Goal: Browse casually: Explore the website without a specific task or goal

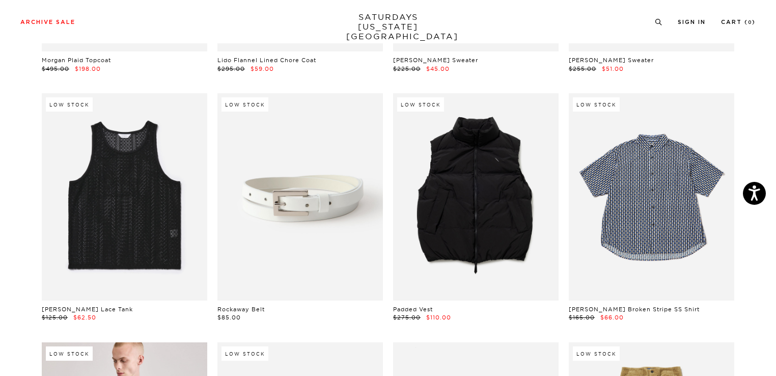
scroll to position [275, 0]
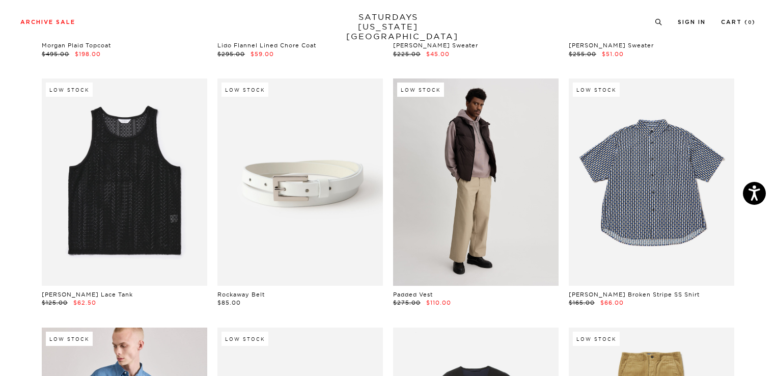
click at [514, 215] on link at bounding box center [476, 181] width 166 height 207
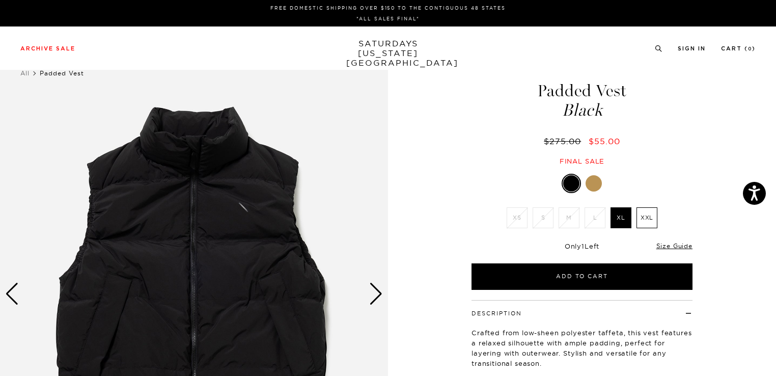
click at [599, 178] on div at bounding box center [594, 183] width 16 height 16
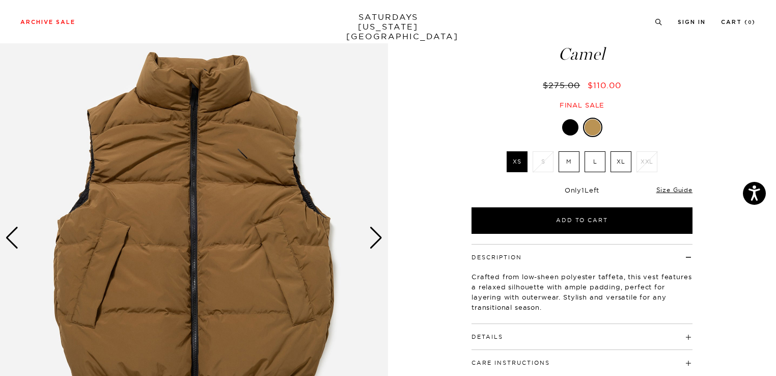
scroll to position [60, 0]
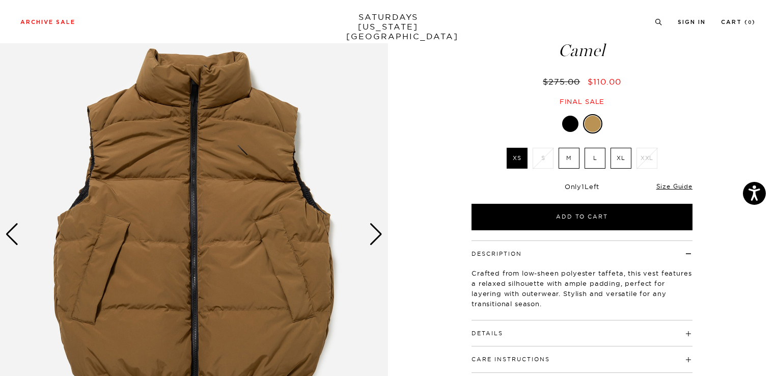
click at [566, 158] on label "M" at bounding box center [569, 158] width 21 height 21
click at [0, 0] on input "M" at bounding box center [0, 0] width 0 height 0
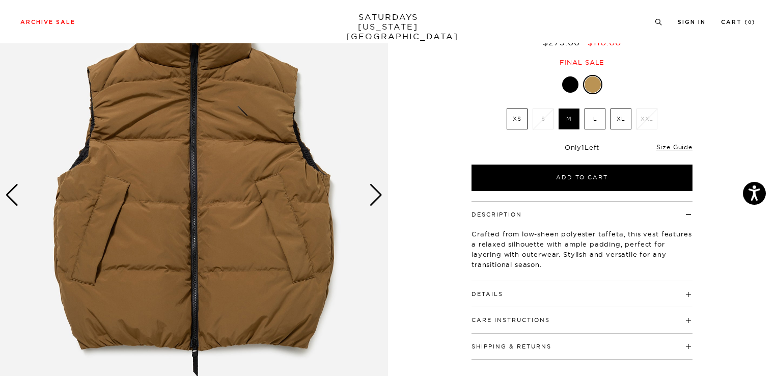
scroll to position [100, 0]
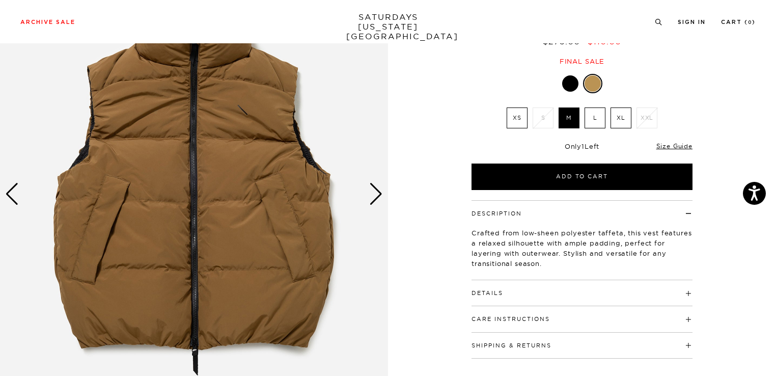
click at [375, 199] on div "Next slide" at bounding box center [376, 194] width 14 height 22
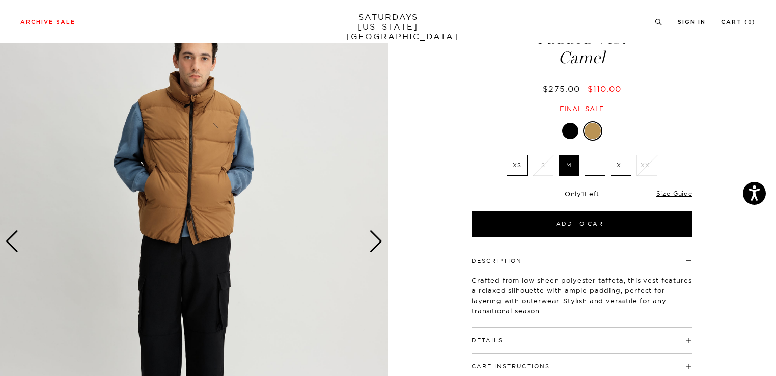
scroll to position [51, 0]
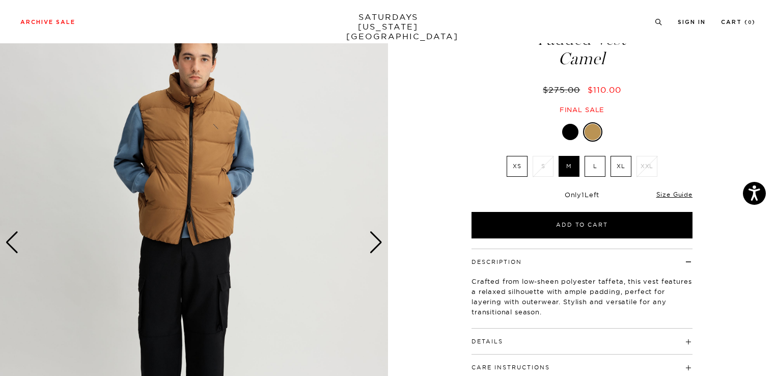
click at [376, 245] on div "Next slide" at bounding box center [376, 242] width 14 height 22
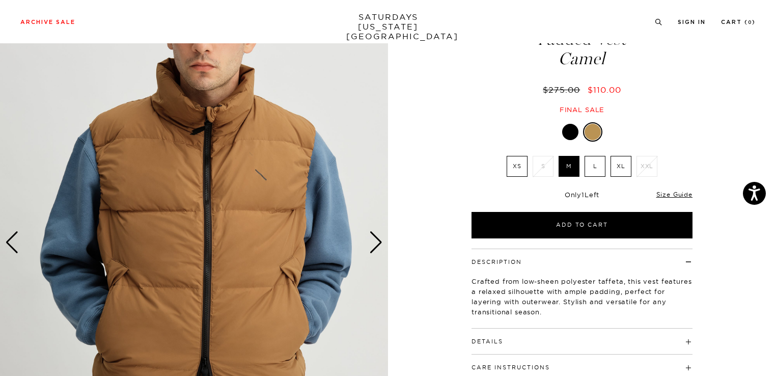
click at [376, 245] on div "Next slide" at bounding box center [376, 242] width 14 height 22
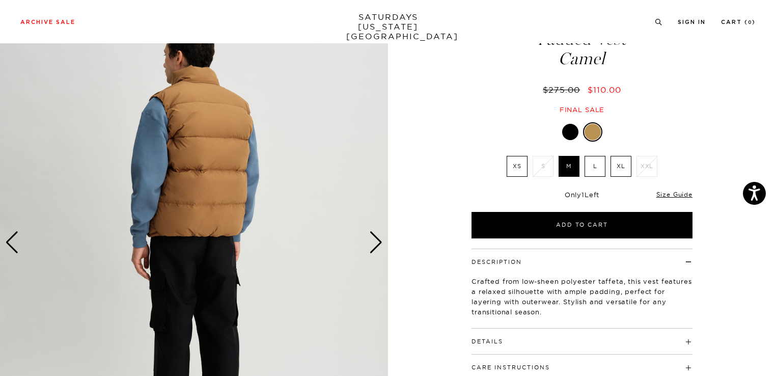
click at [376, 245] on div "Next slide" at bounding box center [376, 242] width 14 height 22
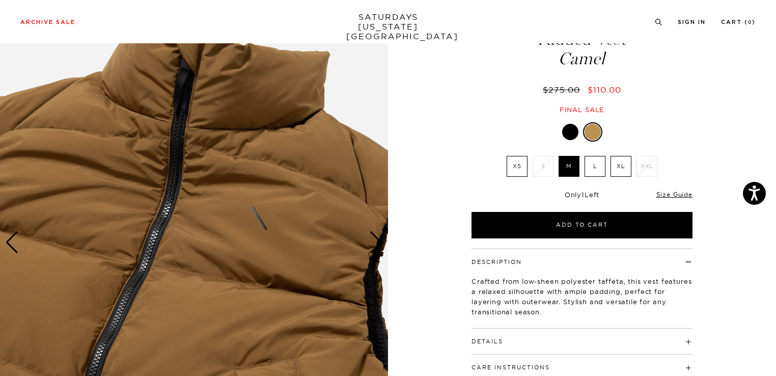
click at [376, 245] on div "Next slide" at bounding box center [376, 242] width 14 height 22
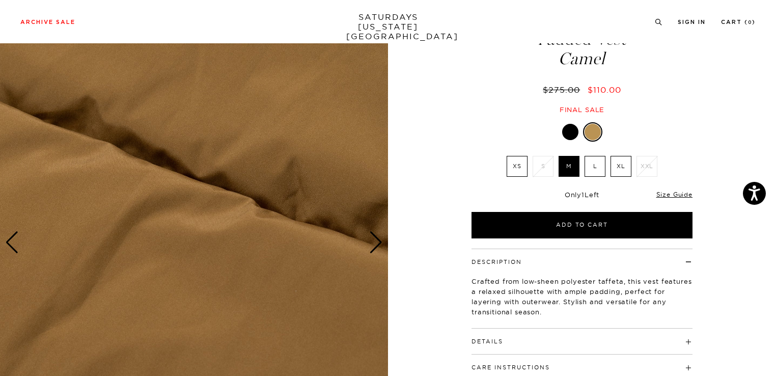
click at [376, 245] on div "Next slide" at bounding box center [376, 242] width 14 height 22
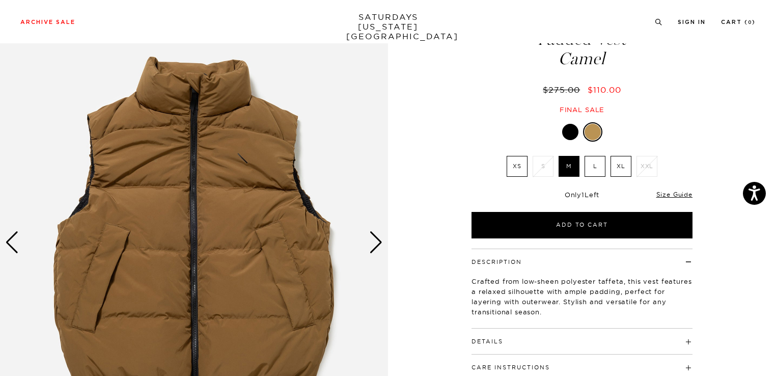
click at [376, 245] on div "Next slide" at bounding box center [376, 242] width 14 height 22
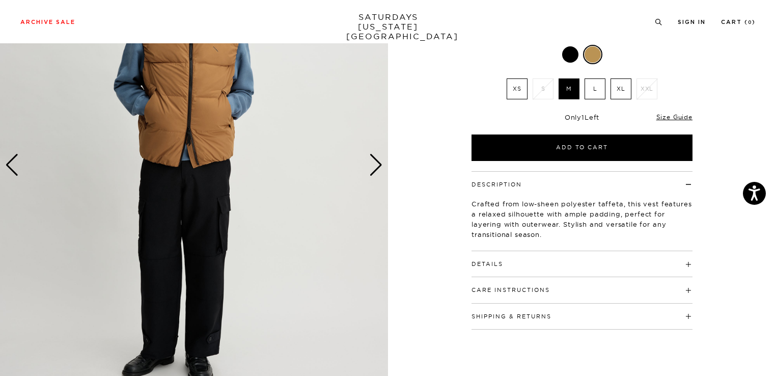
scroll to position [130, 0]
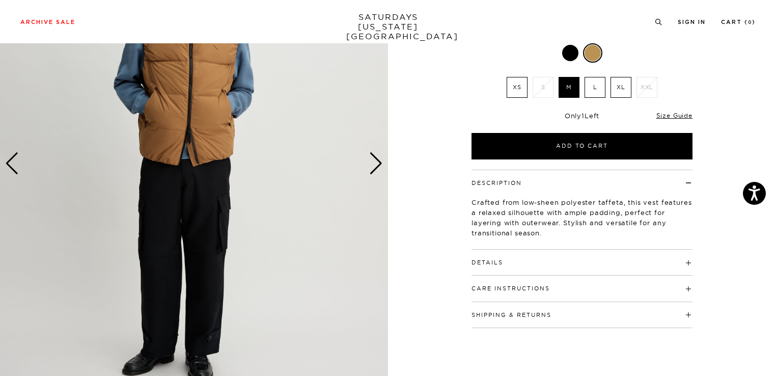
click at [509, 262] on h4 "Details" at bounding box center [582, 258] width 221 height 17
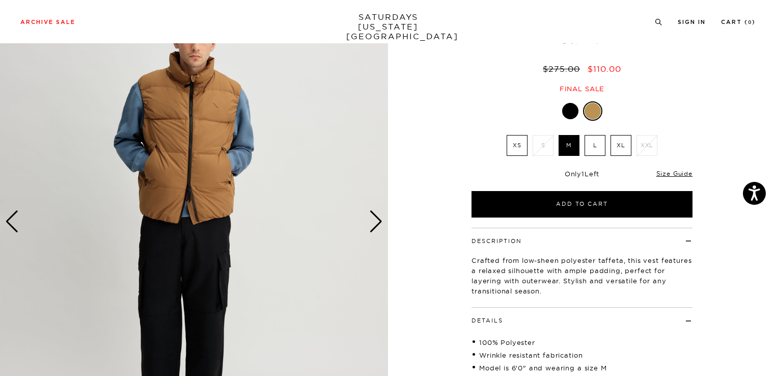
scroll to position [72, 0]
click at [378, 223] on div "Next slide" at bounding box center [376, 222] width 14 height 22
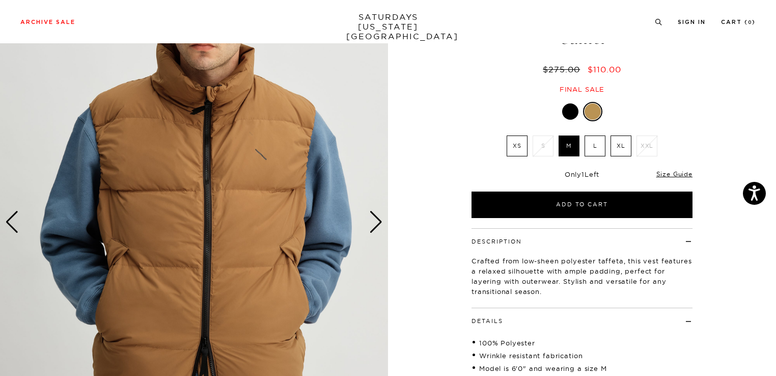
click at [376, 224] on div "Next slide" at bounding box center [376, 222] width 14 height 22
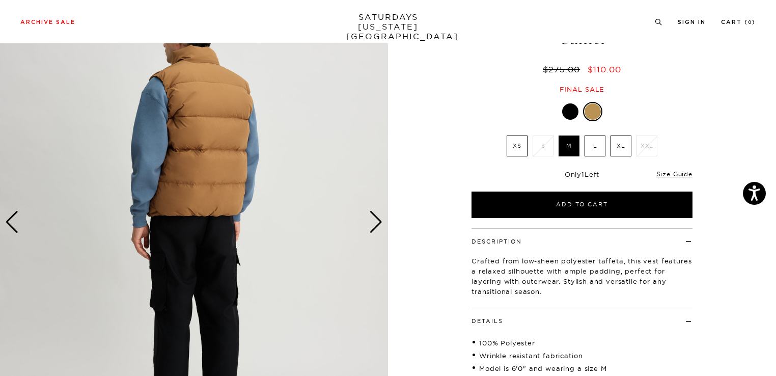
click at [376, 224] on div "Next slide" at bounding box center [376, 222] width 14 height 22
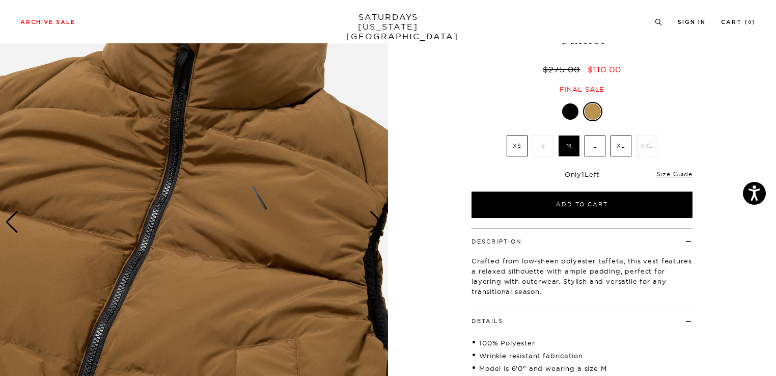
click at [376, 224] on div "Next slide" at bounding box center [376, 222] width 14 height 22
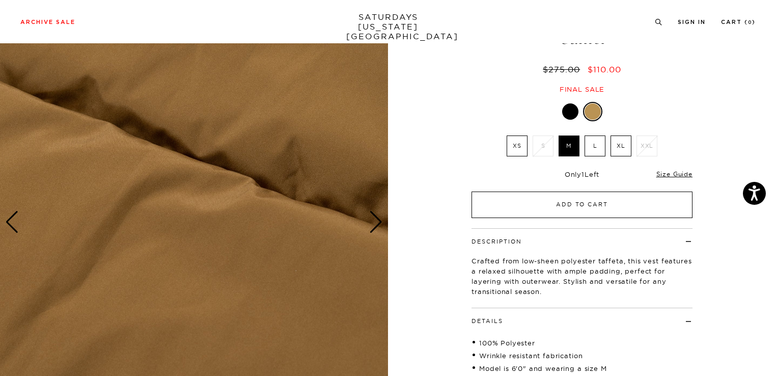
click at [576, 203] on button "Add to Cart" at bounding box center [582, 205] width 221 height 26
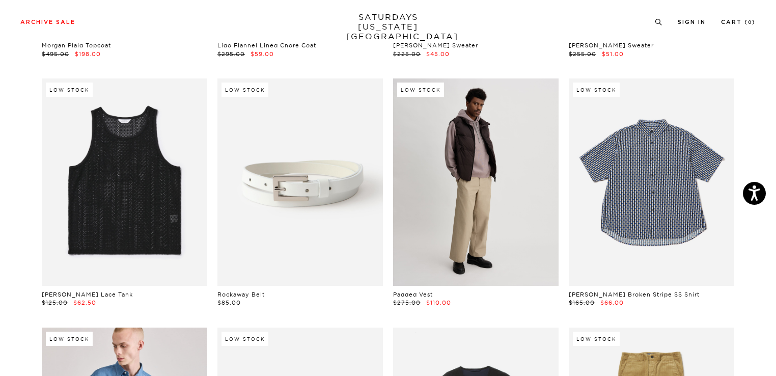
click at [524, 216] on link at bounding box center [476, 181] width 166 height 207
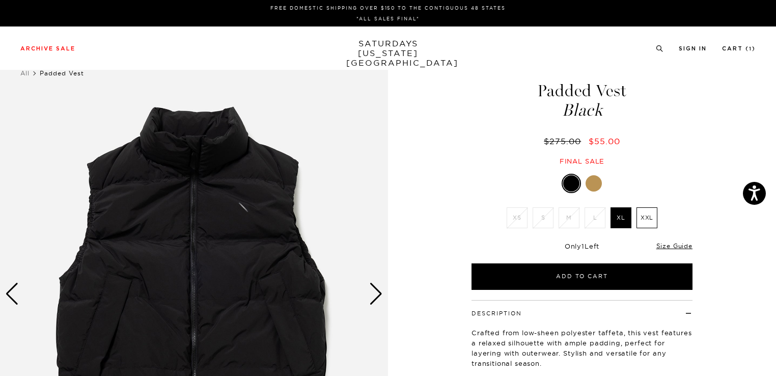
click at [572, 184] on div at bounding box center [571, 183] width 16 height 16
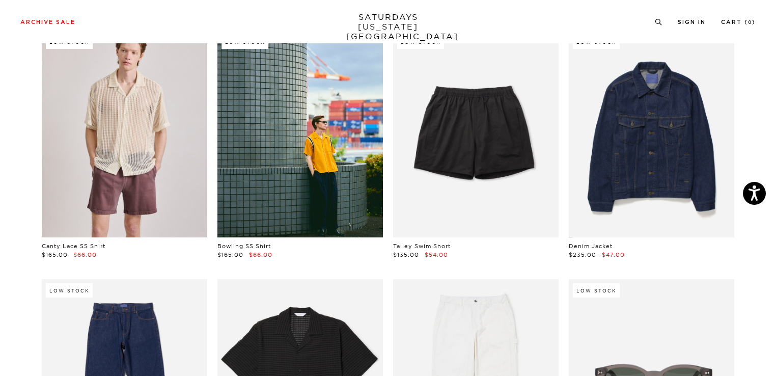
scroll to position [1077, 2]
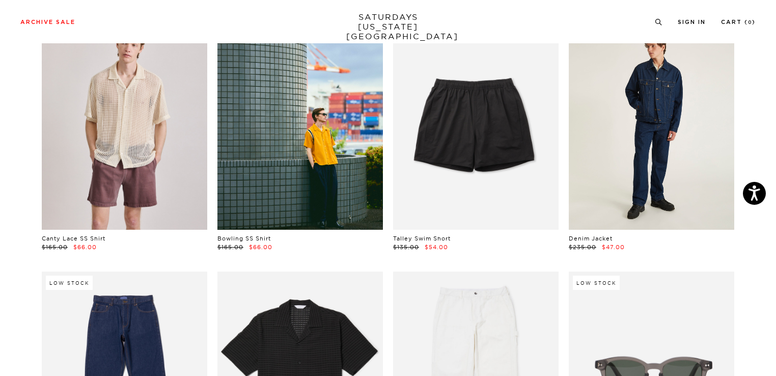
click at [663, 177] on link at bounding box center [652, 126] width 166 height 207
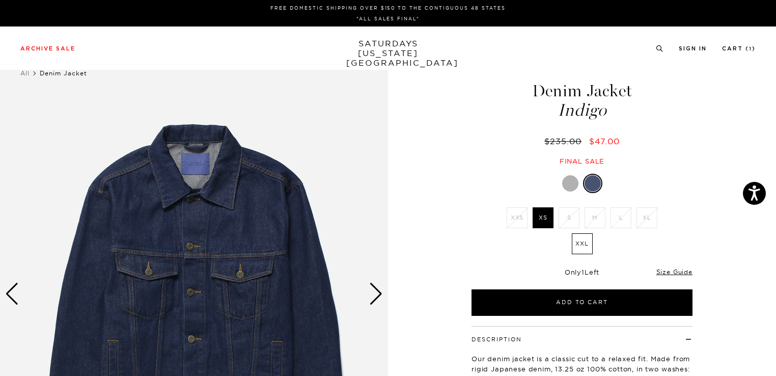
click at [566, 184] on div at bounding box center [570, 183] width 16 height 16
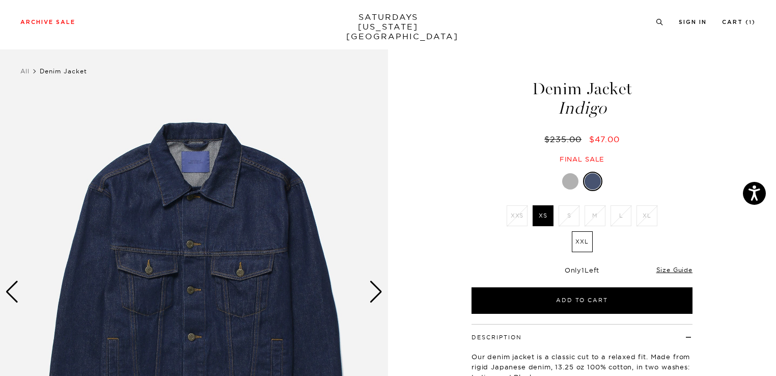
scroll to position [3, 0]
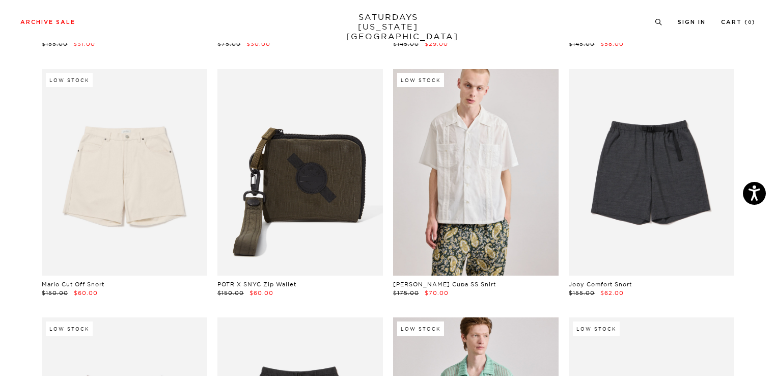
scroll to position [1779, 2]
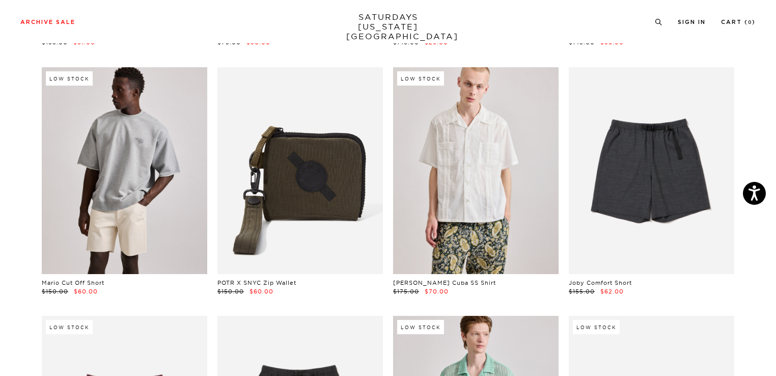
click at [118, 206] on link at bounding box center [125, 170] width 166 height 207
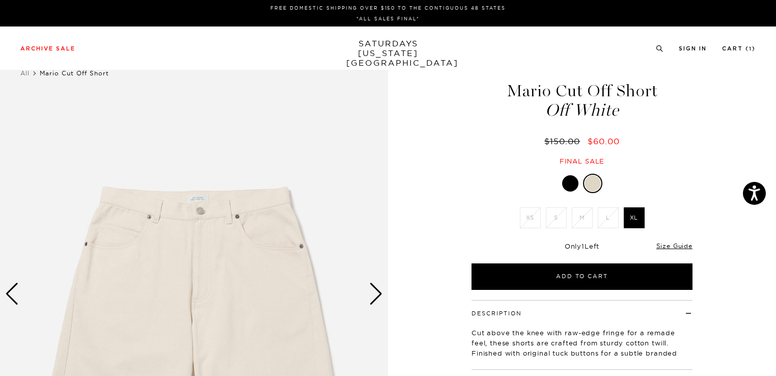
click at [570, 181] on div at bounding box center [570, 183] width 16 height 16
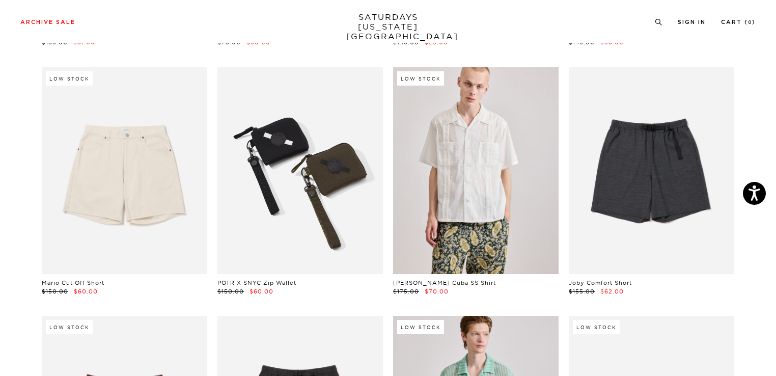
click at [297, 220] on link at bounding box center [301, 170] width 166 height 207
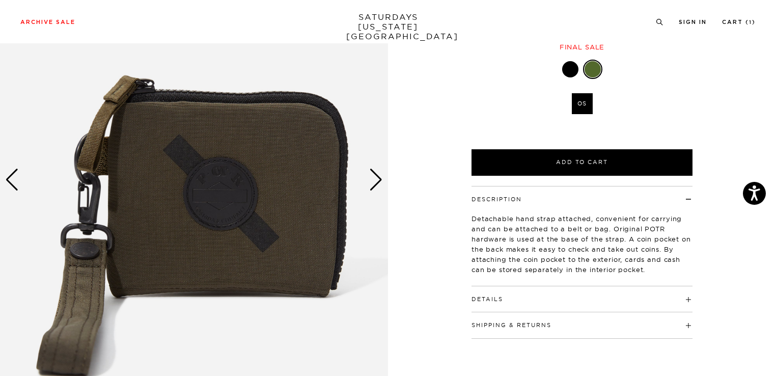
scroll to position [115, 0]
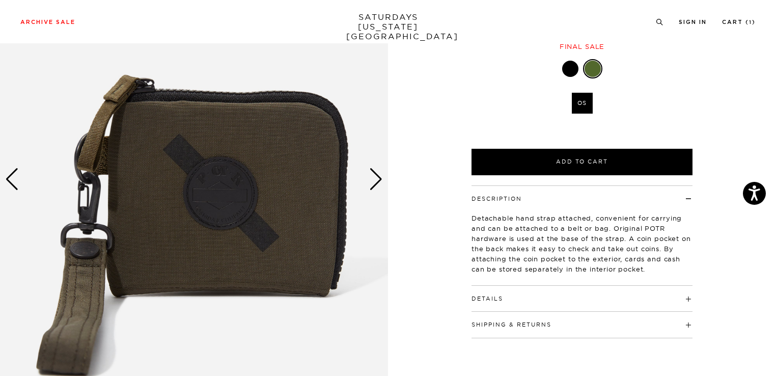
click at [374, 186] on div "Next slide" at bounding box center [376, 179] width 14 height 22
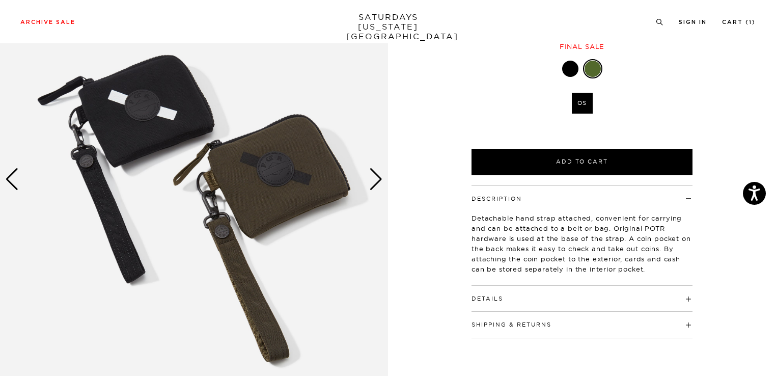
click at [374, 186] on div "Next slide" at bounding box center [376, 179] width 14 height 22
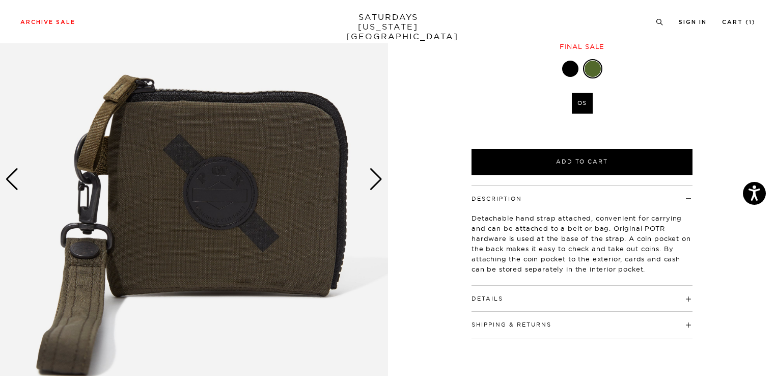
click at [374, 186] on div "Next slide" at bounding box center [376, 179] width 14 height 22
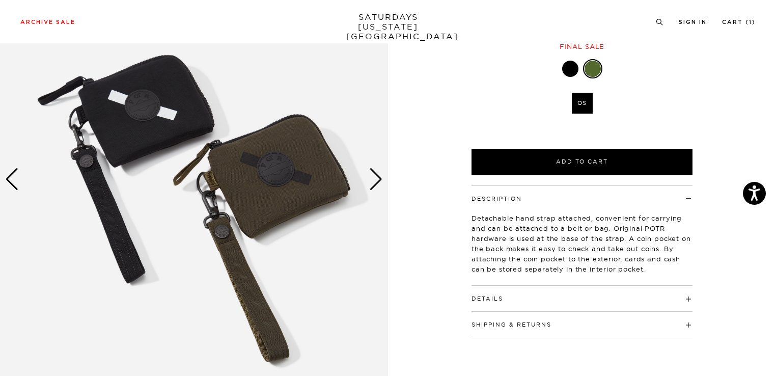
click at [374, 186] on div "Next slide" at bounding box center [376, 179] width 14 height 22
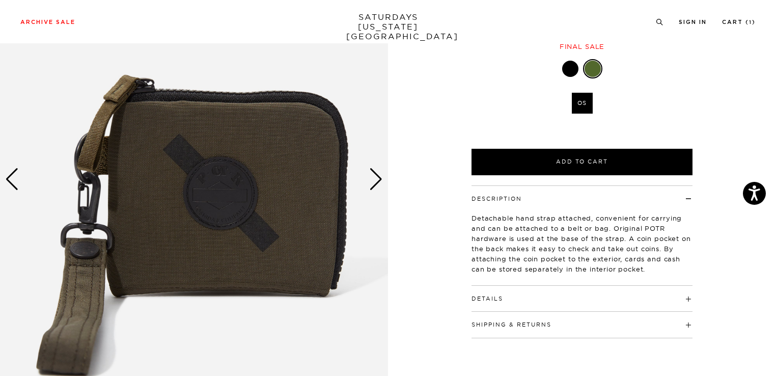
click at [500, 298] on button "Details" at bounding box center [488, 299] width 32 height 6
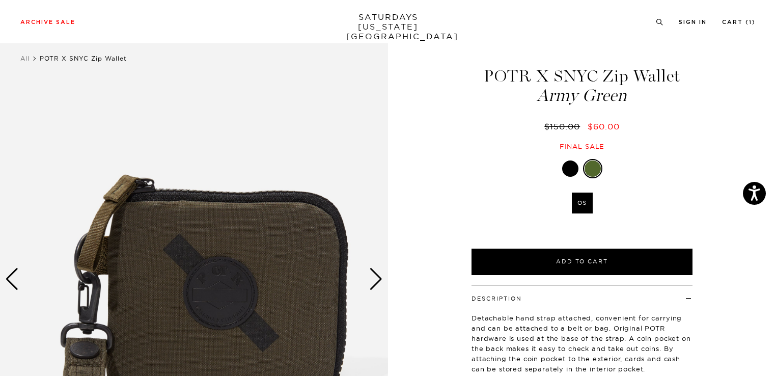
scroll to position [14, 0]
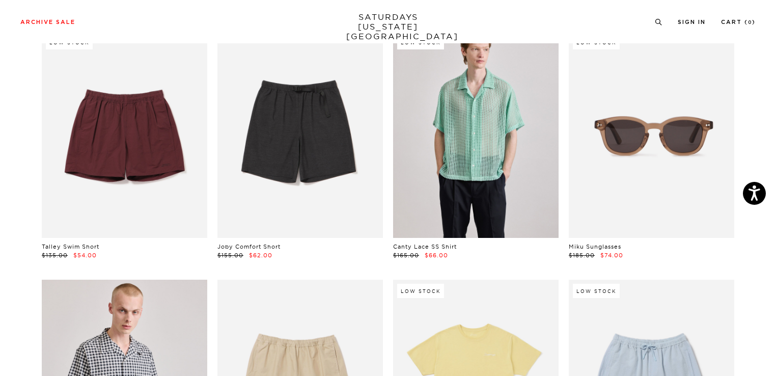
scroll to position [2063, 2]
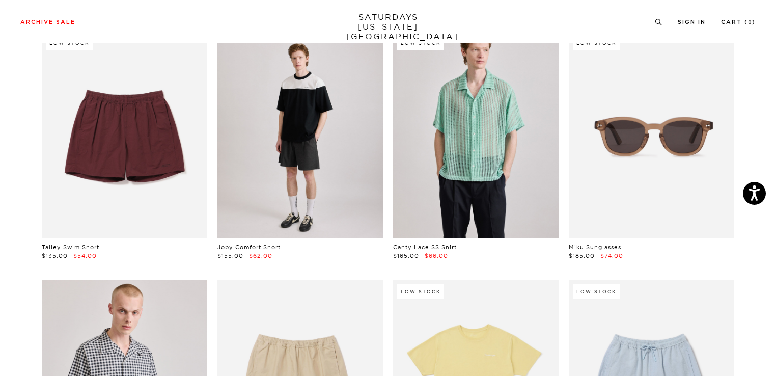
click at [285, 149] on link at bounding box center [301, 135] width 166 height 207
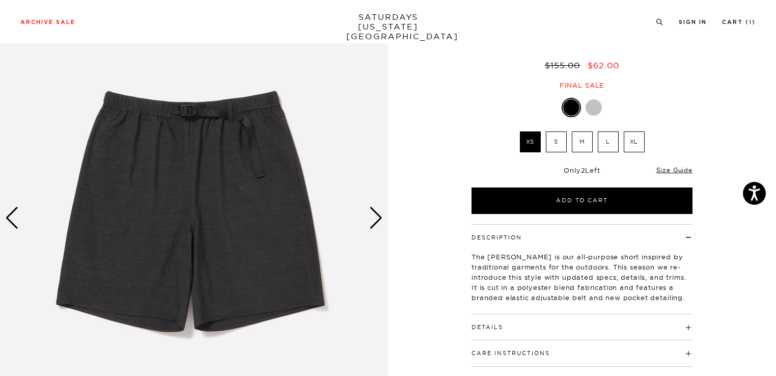
scroll to position [81, 0]
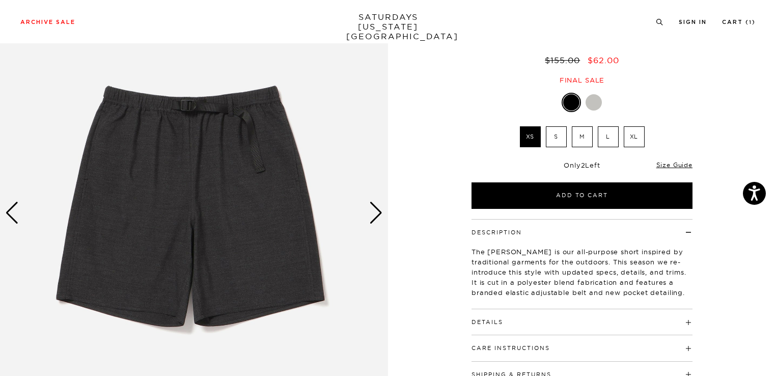
click at [375, 220] on div "Next slide" at bounding box center [376, 213] width 14 height 22
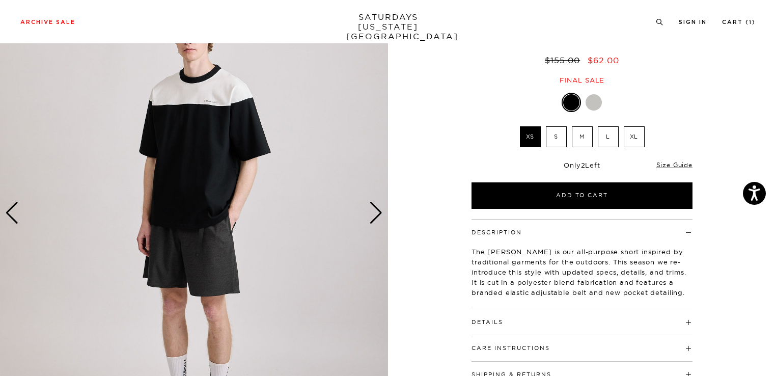
click at [375, 220] on div "Next slide" at bounding box center [376, 213] width 14 height 22
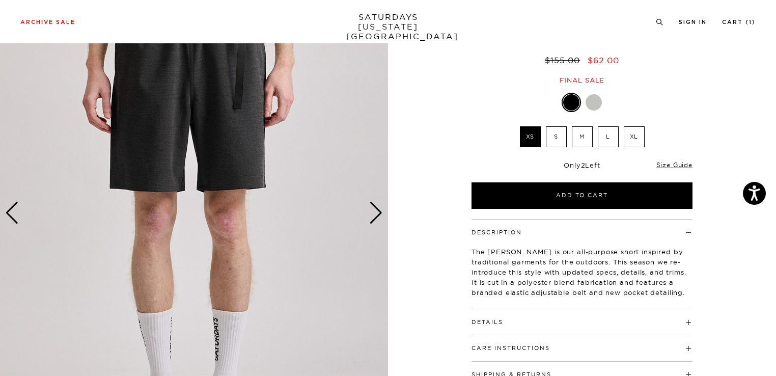
click at [375, 220] on div "Next slide" at bounding box center [376, 213] width 14 height 22
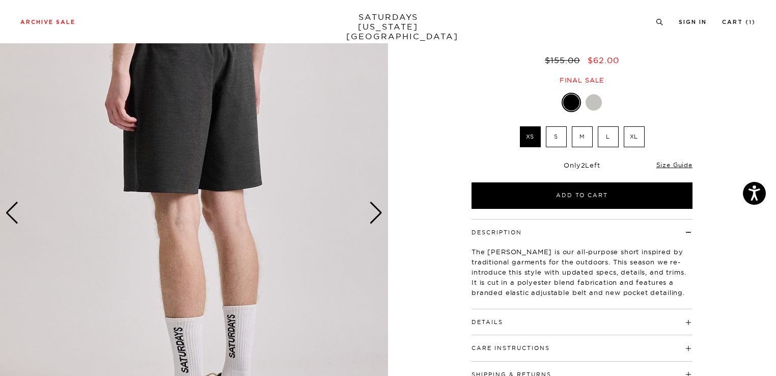
click at [375, 220] on div "Next slide" at bounding box center [376, 213] width 14 height 22
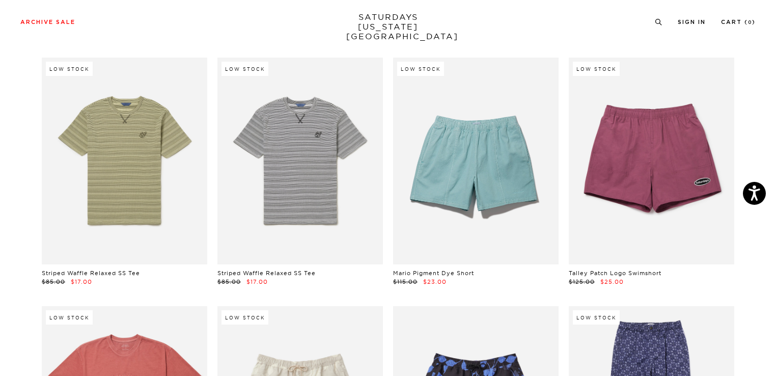
scroll to position [3782, 4]
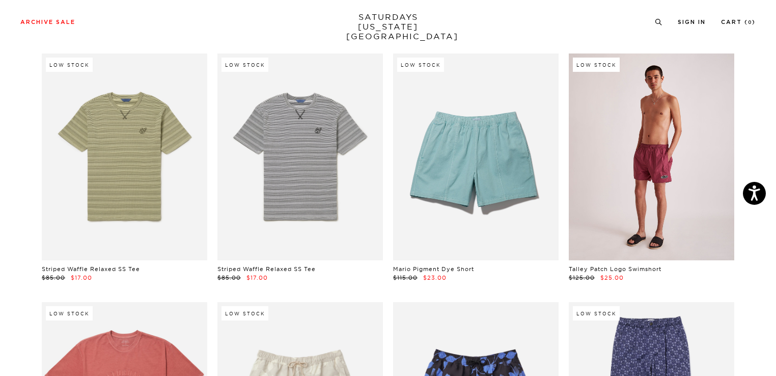
click at [628, 192] on link at bounding box center [652, 156] width 166 height 207
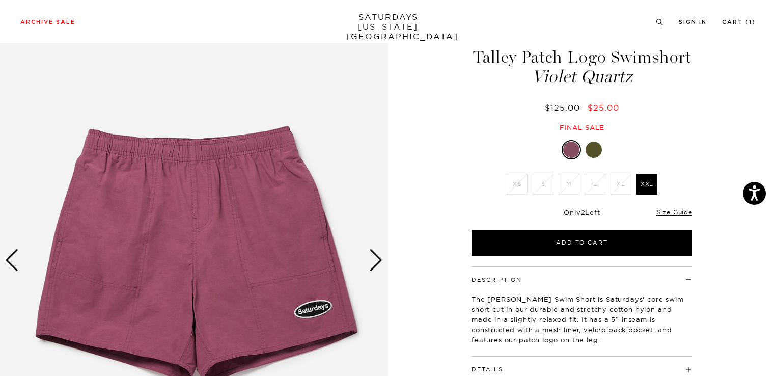
scroll to position [52, 0]
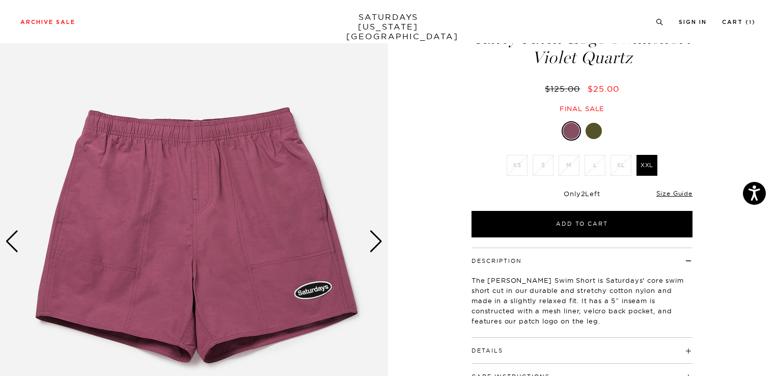
click at [594, 134] on div at bounding box center [594, 131] width 16 height 16
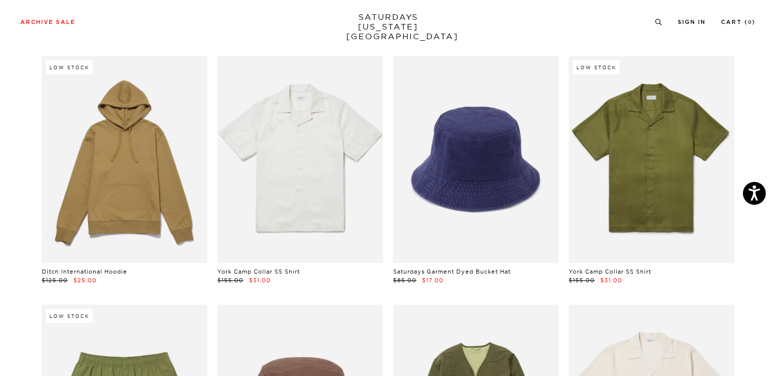
scroll to position [4775, 6]
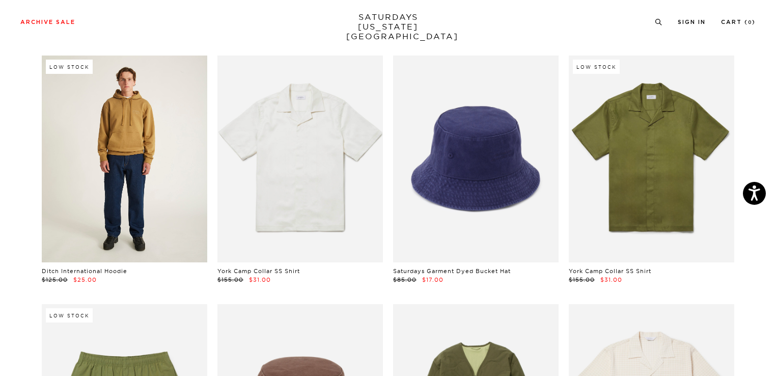
click at [124, 202] on link at bounding box center [125, 159] width 166 height 207
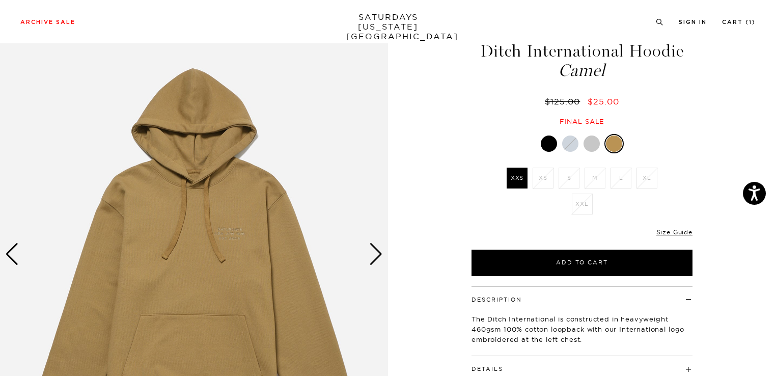
scroll to position [41, 0]
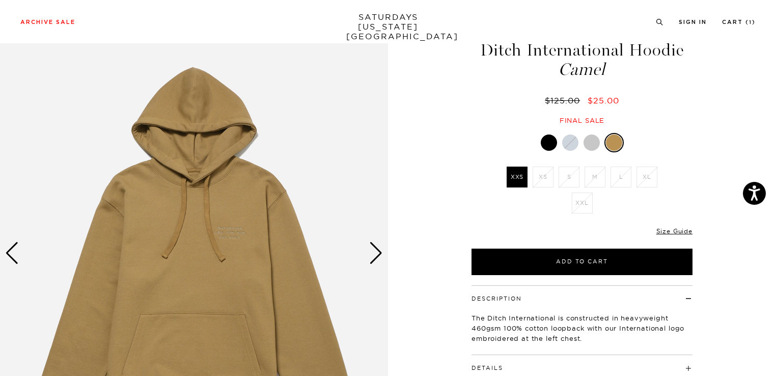
click at [592, 146] on div at bounding box center [592, 142] width 16 height 16
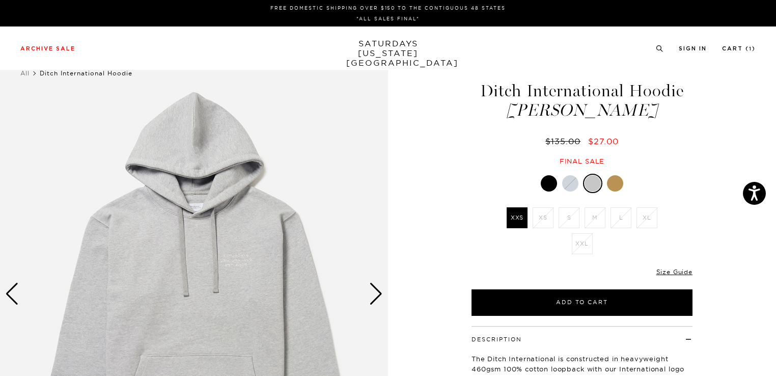
click at [548, 182] on div at bounding box center [549, 183] width 16 height 16
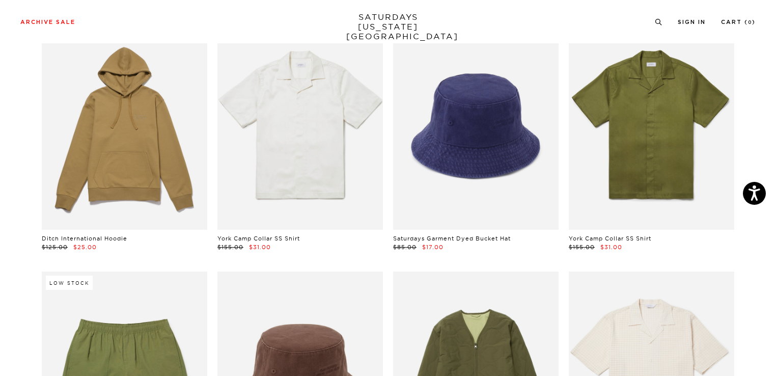
scroll to position [4811, 6]
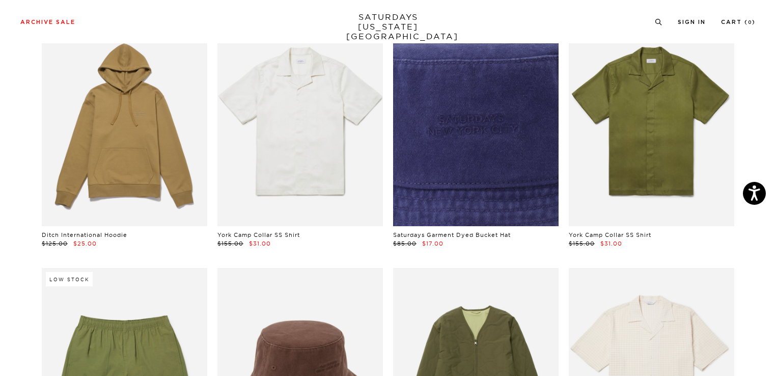
click at [463, 173] on link at bounding box center [476, 122] width 166 height 207
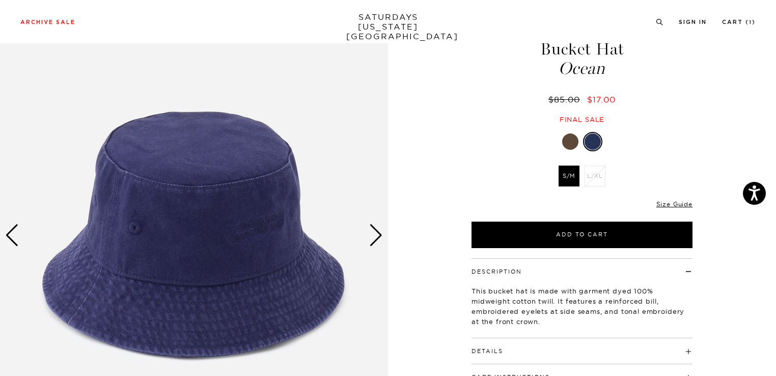
scroll to position [64, 0]
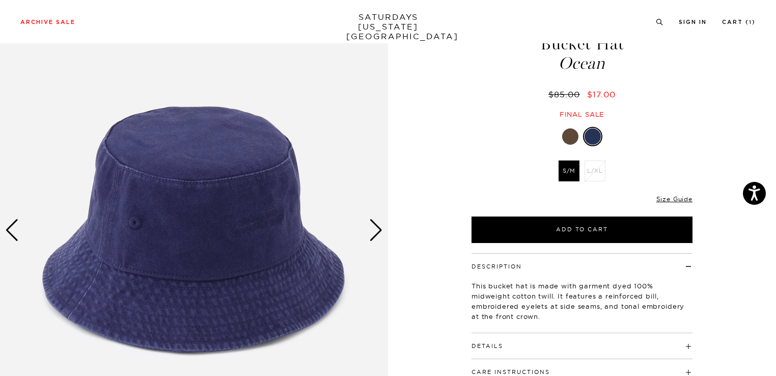
click at [572, 133] on div at bounding box center [570, 136] width 16 height 16
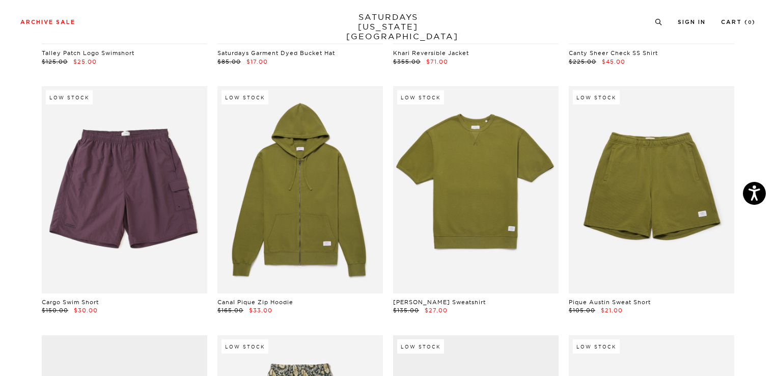
scroll to position [5244, 6]
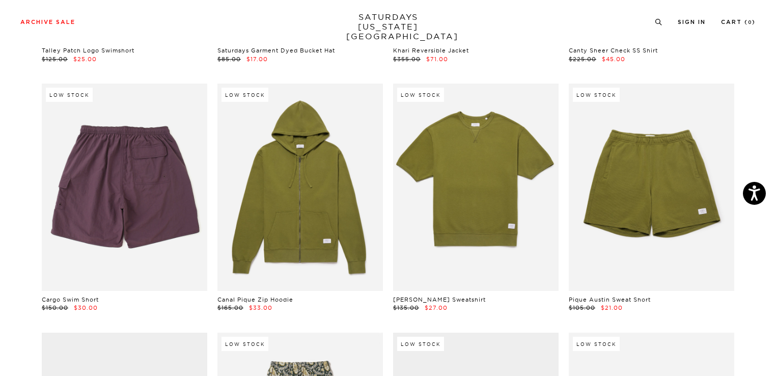
click at [95, 198] on link at bounding box center [125, 187] width 166 height 207
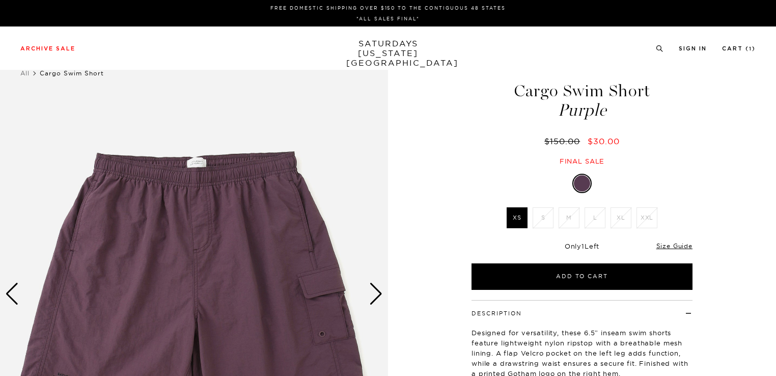
scroll to position [10, 0]
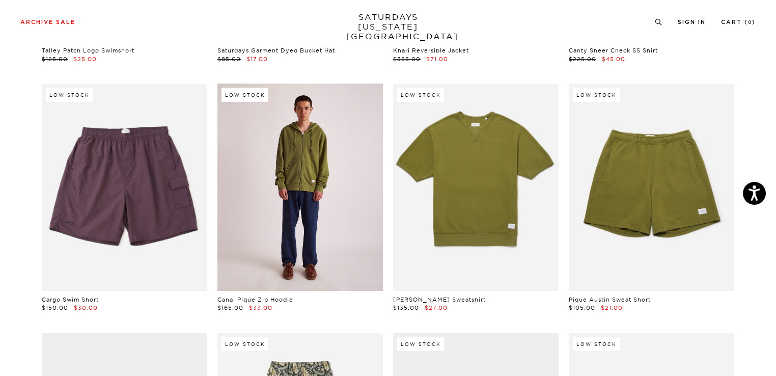
click at [306, 226] on link at bounding box center [301, 187] width 166 height 207
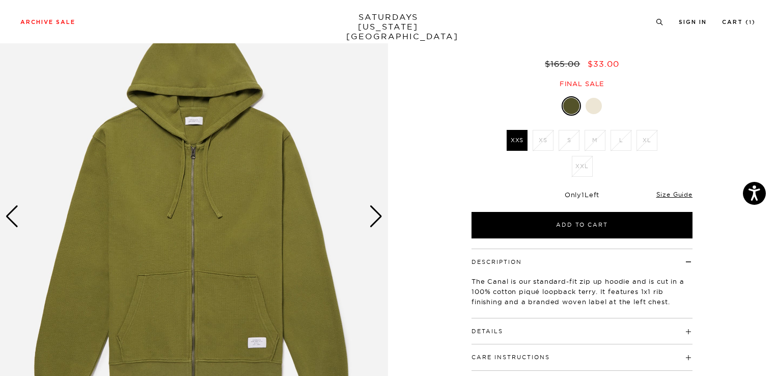
scroll to position [78, 0]
click at [595, 103] on div at bounding box center [594, 105] width 16 height 16
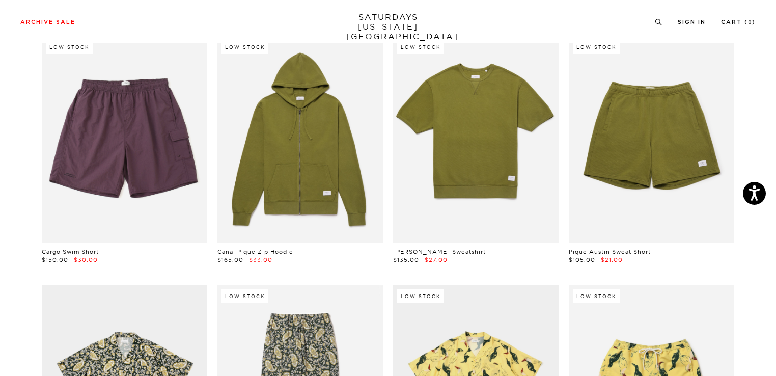
scroll to position [5296, 6]
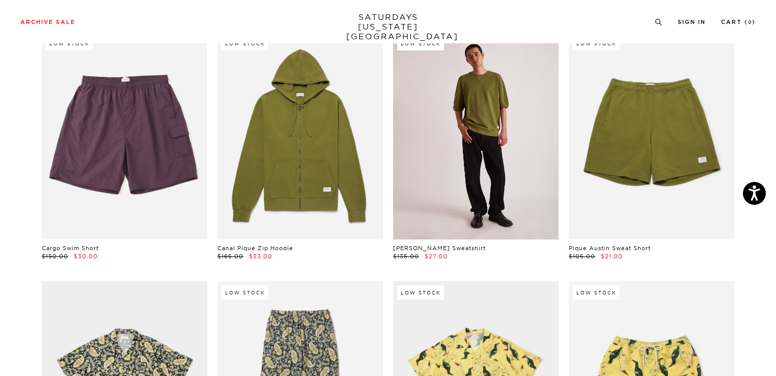
click at [408, 212] on link at bounding box center [476, 135] width 166 height 207
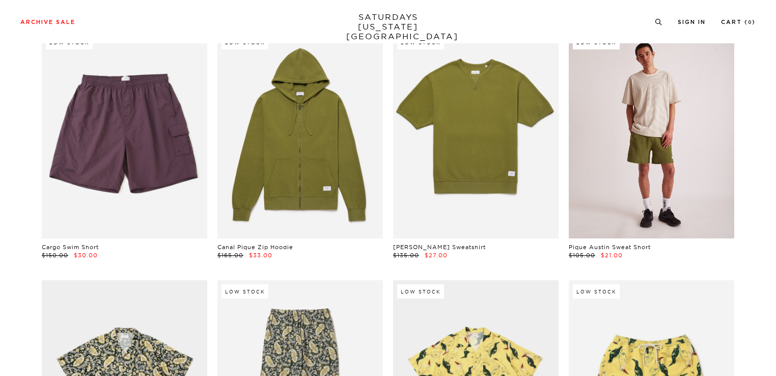
scroll to position [5296, 6]
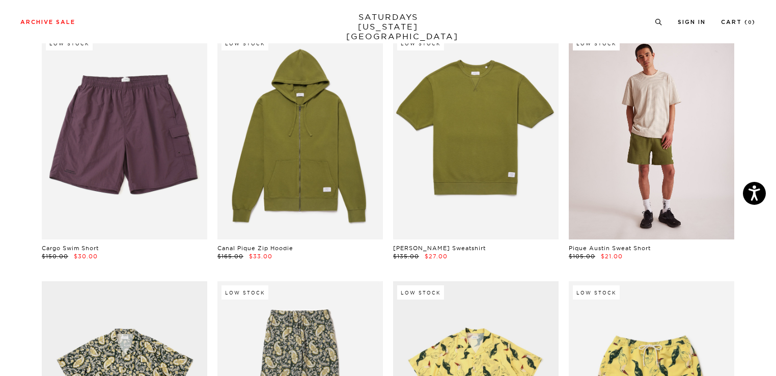
click at [659, 174] on link at bounding box center [652, 135] width 166 height 207
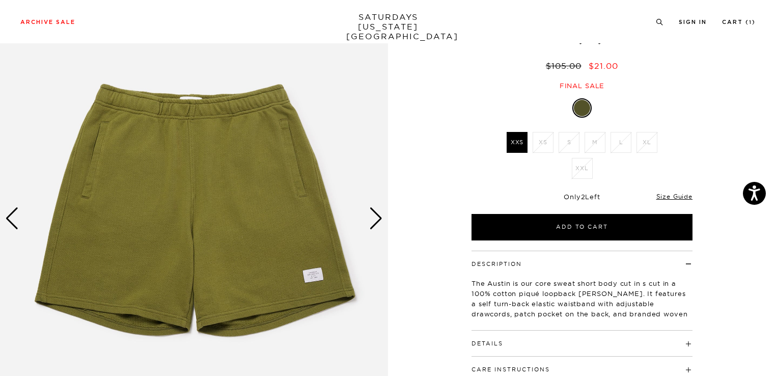
scroll to position [76, 0]
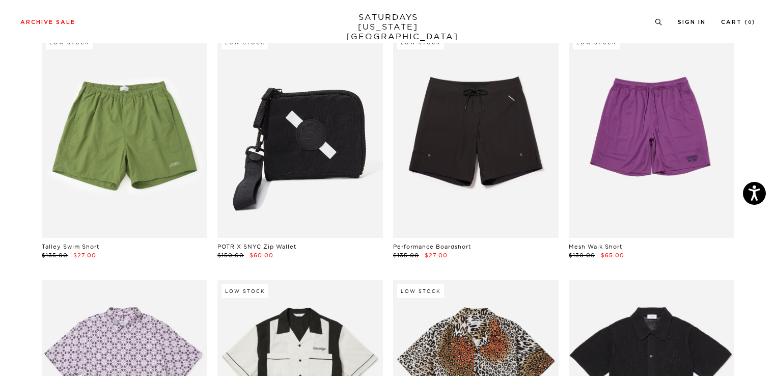
scroll to position [5801, 6]
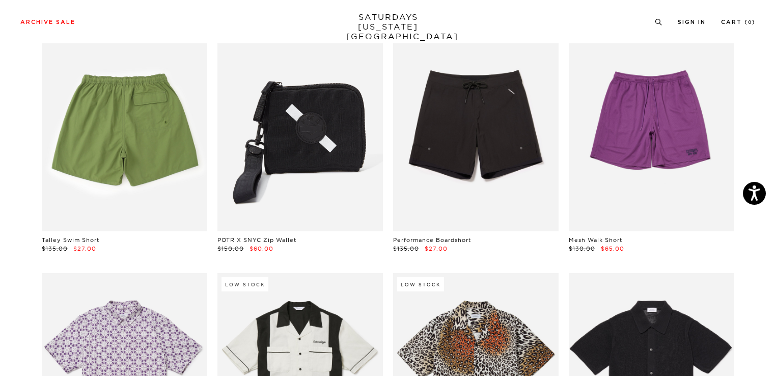
click at [99, 172] on link at bounding box center [125, 127] width 166 height 207
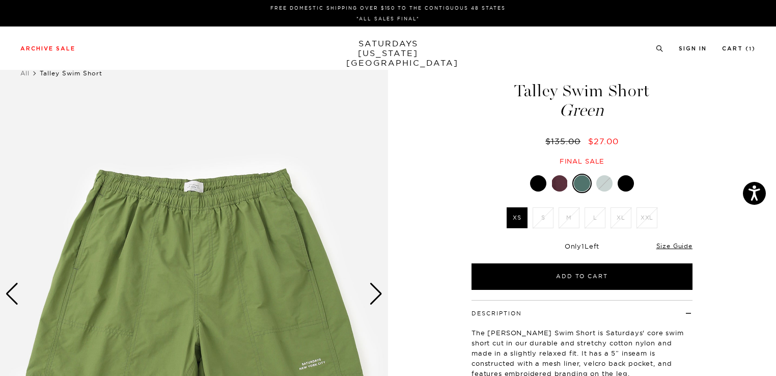
click at [628, 184] on div at bounding box center [626, 183] width 16 height 16
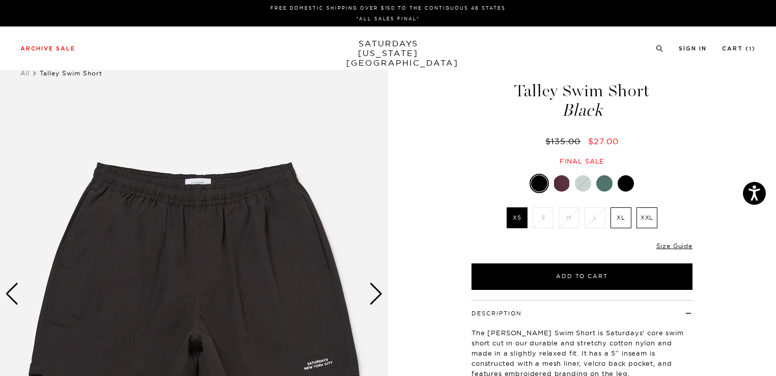
click at [559, 181] on div at bounding box center [562, 183] width 16 height 16
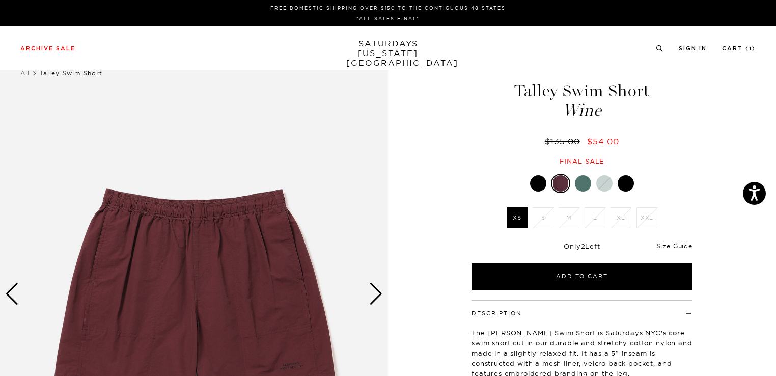
click at [539, 184] on div at bounding box center [538, 183] width 16 height 16
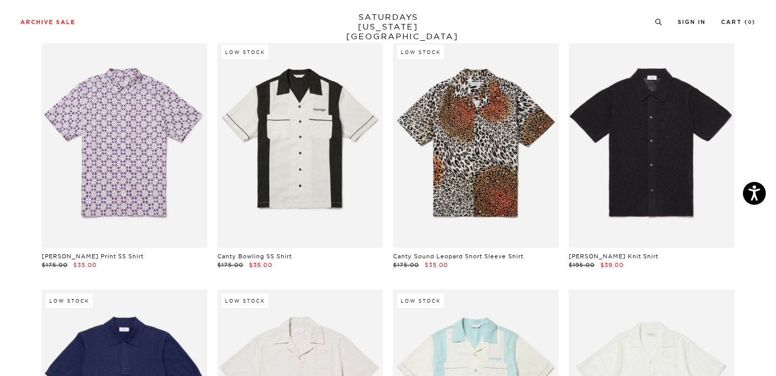
scroll to position [6034, 6]
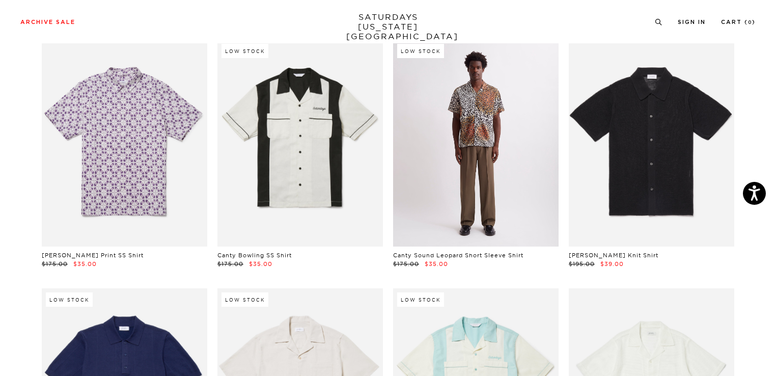
click at [470, 222] on link at bounding box center [476, 143] width 166 height 207
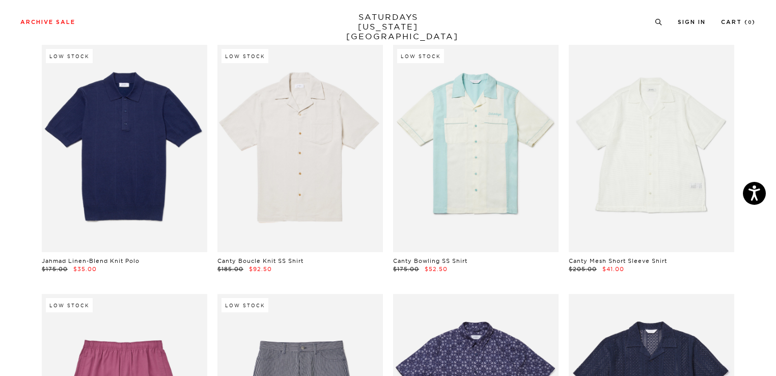
scroll to position [6279, 6]
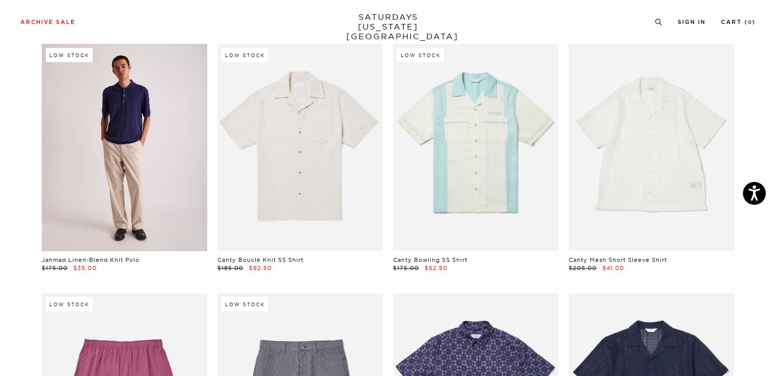
click at [106, 174] on link at bounding box center [125, 147] width 166 height 207
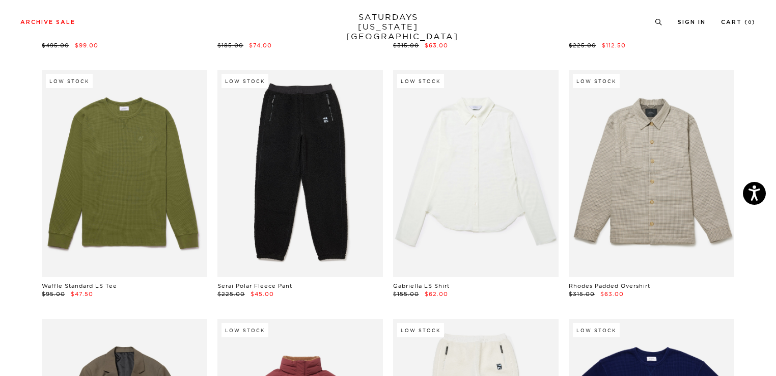
scroll to position [7754, 6]
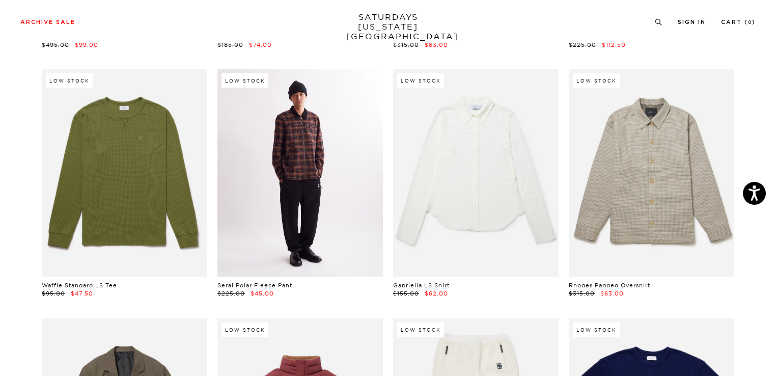
click at [291, 199] on link at bounding box center [301, 172] width 166 height 207
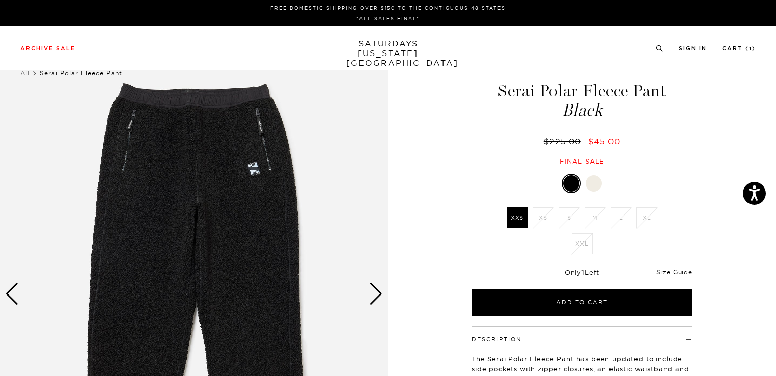
click at [596, 181] on div at bounding box center [594, 183] width 16 height 16
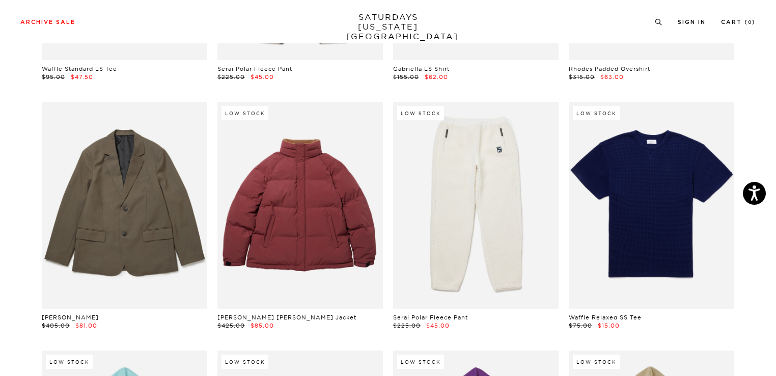
scroll to position [7971, 6]
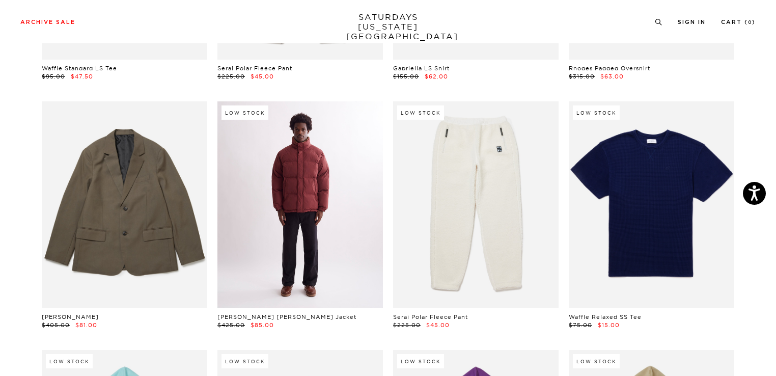
click at [283, 184] on link at bounding box center [301, 204] width 166 height 207
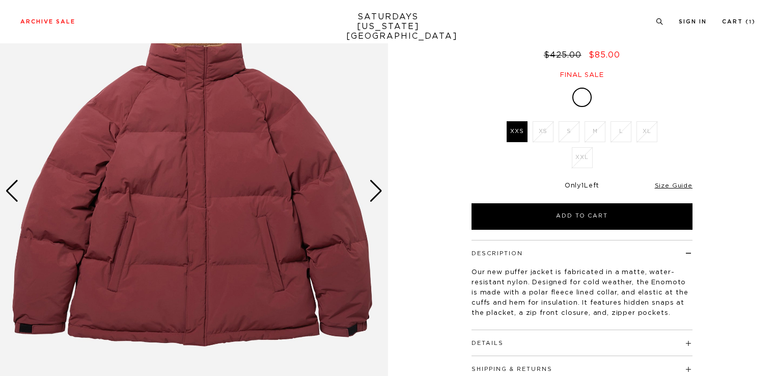
scroll to position [148, 0]
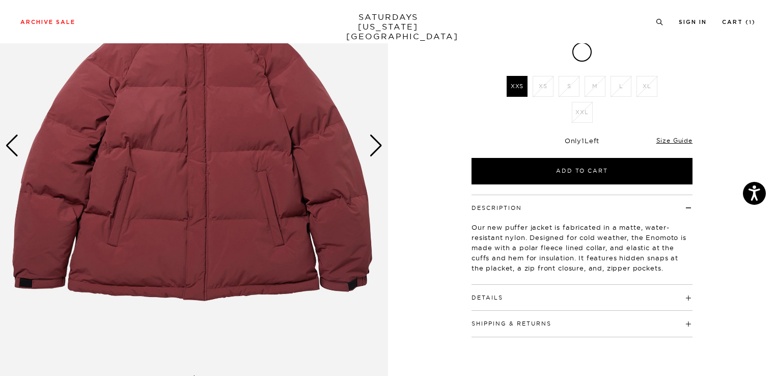
click at [547, 285] on h4 "Details" at bounding box center [582, 293] width 221 height 17
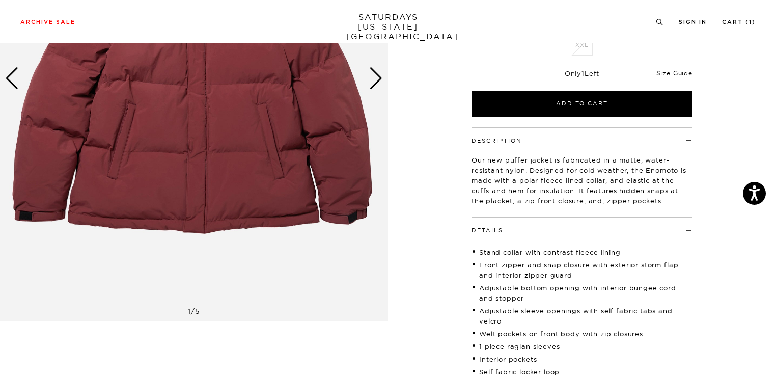
scroll to position [219, 2]
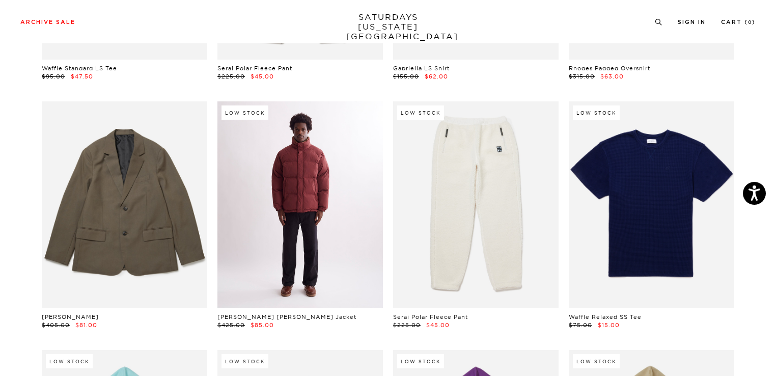
click at [273, 225] on link at bounding box center [301, 204] width 166 height 207
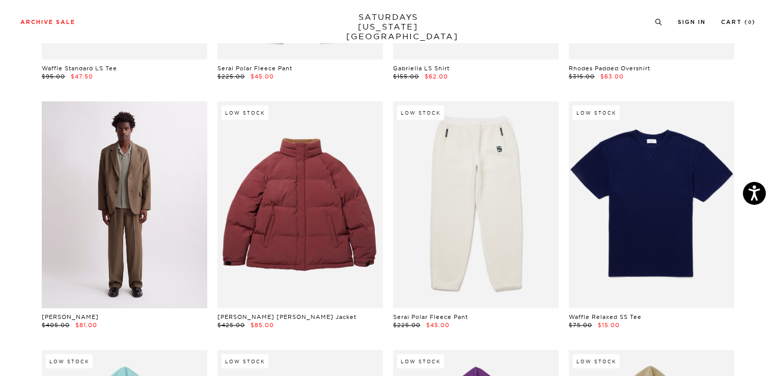
click at [113, 234] on link at bounding box center [125, 204] width 166 height 207
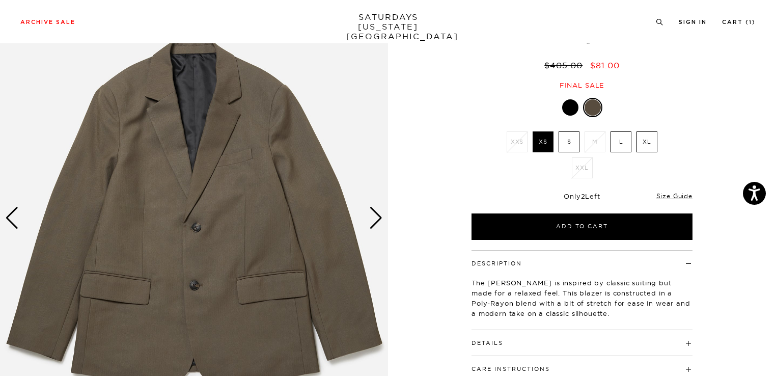
scroll to position [84, 0]
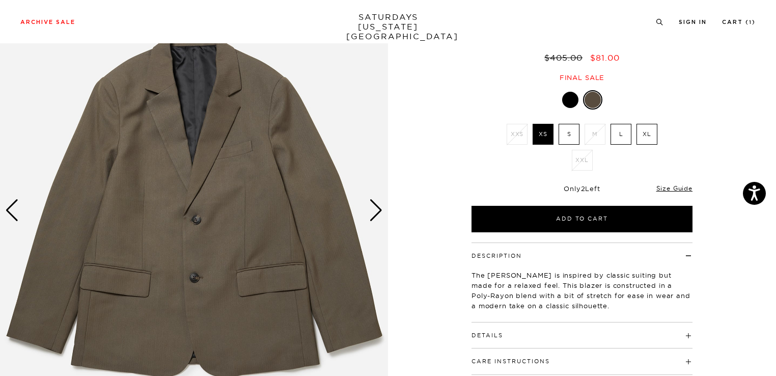
click at [571, 102] on div at bounding box center [570, 100] width 16 height 16
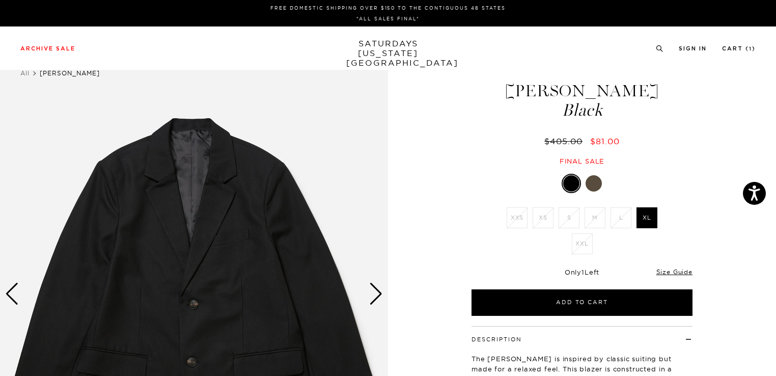
click at [598, 182] on div at bounding box center [594, 183] width 16 height 16
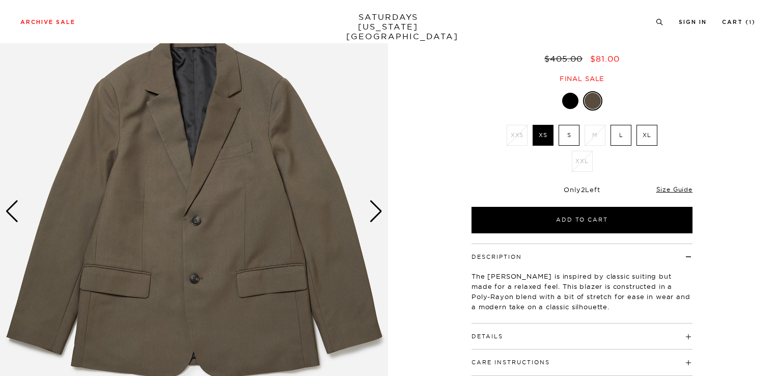
scroll to position [101, 0]
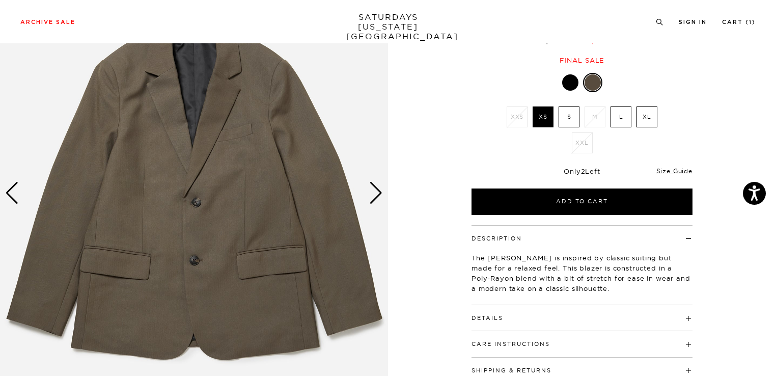
click at [377, 194] on div "Next slide" at bounding box center [376, 193] width 14 height 22
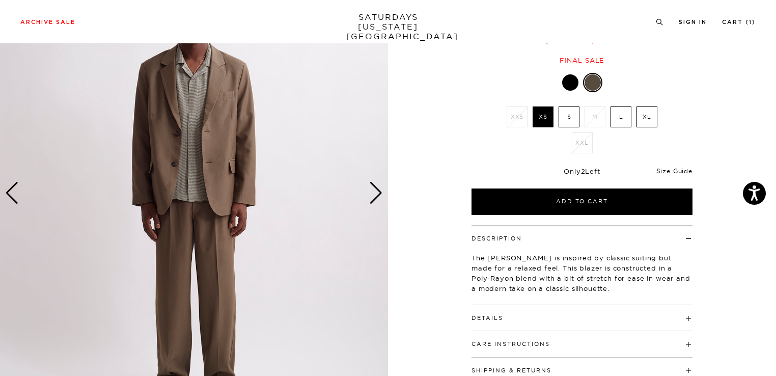
click at [377, 194] on div "Next slide" at bounding box center [376, 193] width 14 height 22
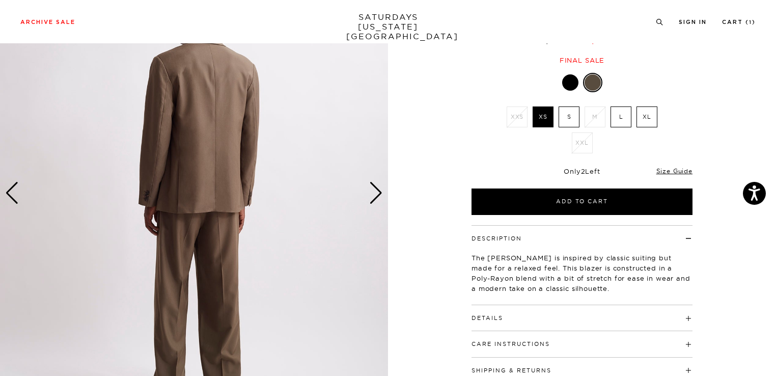
click at [377, 194] on div "Next slide" at bounding box center [376, 193] width 14 height 22
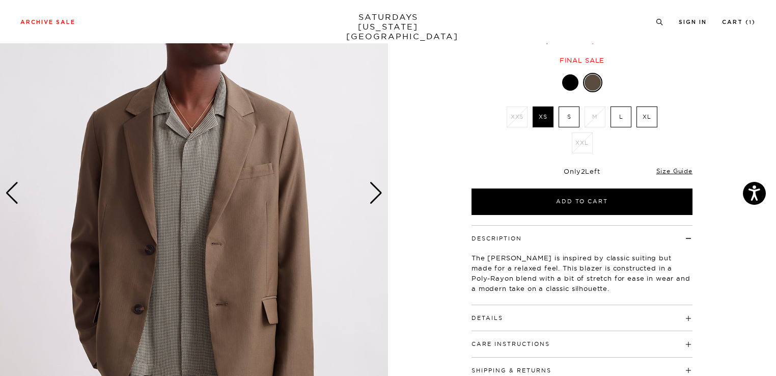
click at [377, 194] on div "Next slide" at bounding box center [376, 193] width 14 height 22
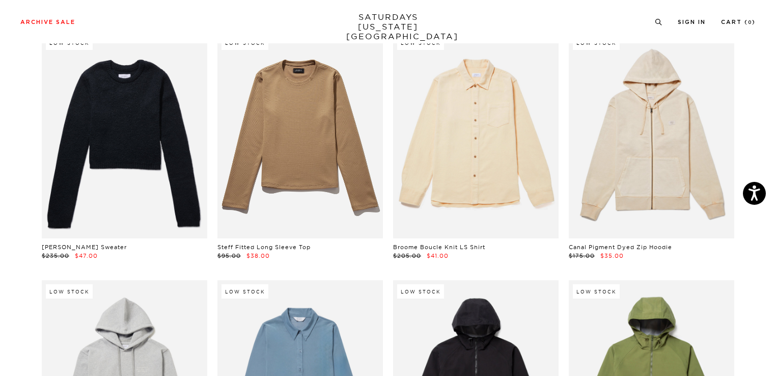
scroll to position [8540, 6]
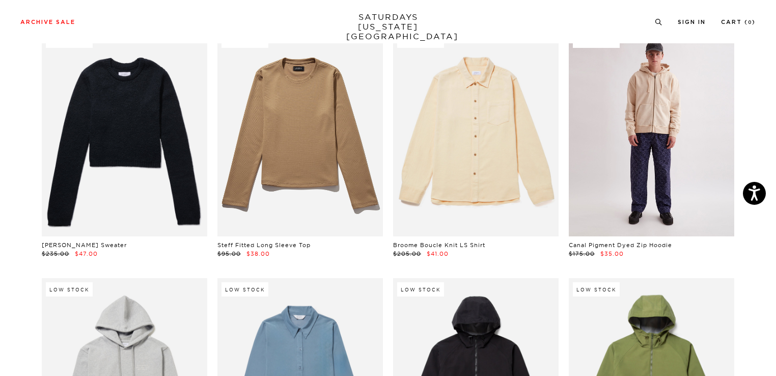
click at [656, 159] on link at bounding box center [652, 133] width 166 height 207
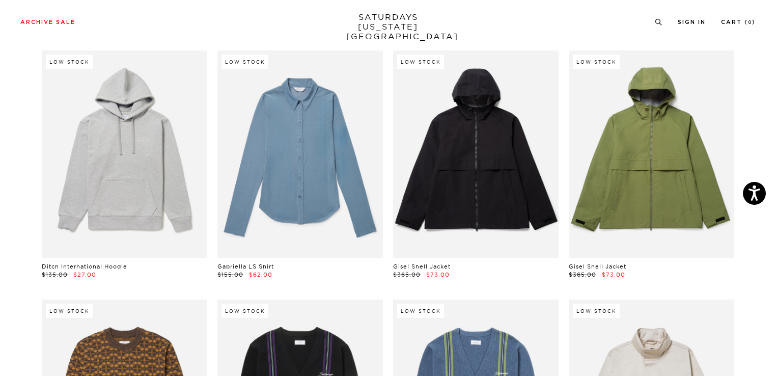
scroll to position [8769, 6]
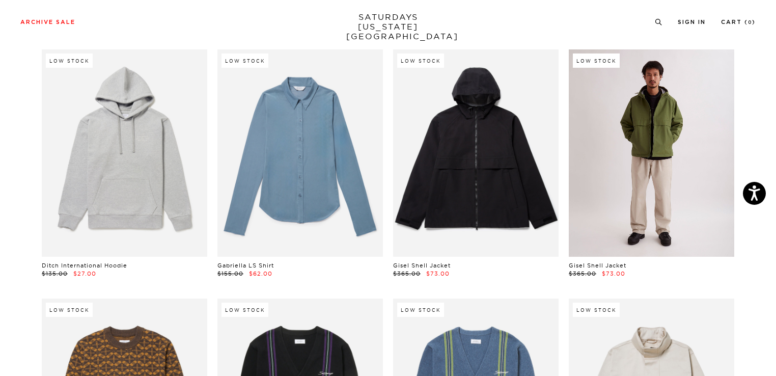
click at [661, 237] on link at bounding box center [652, 152] width 166 height 207
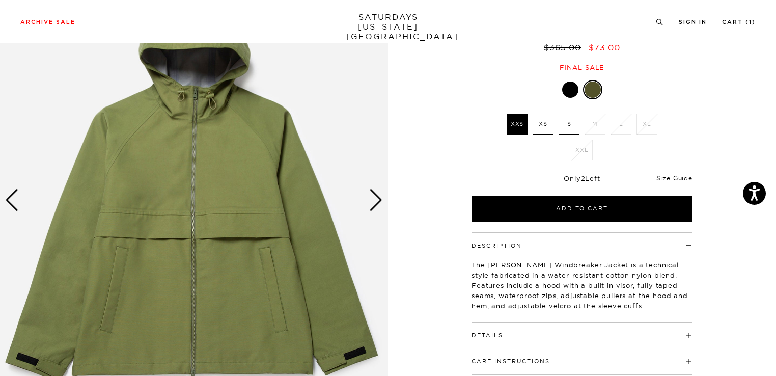
scroll to position [96, 0]
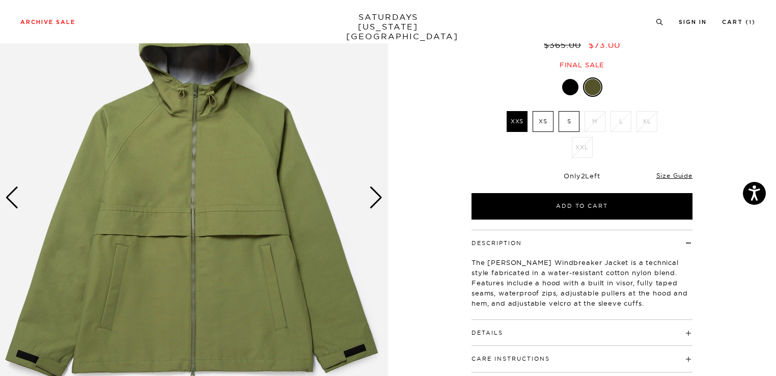
click at [570, 89] on div at bounding box center [570, 87] width 16 height 16
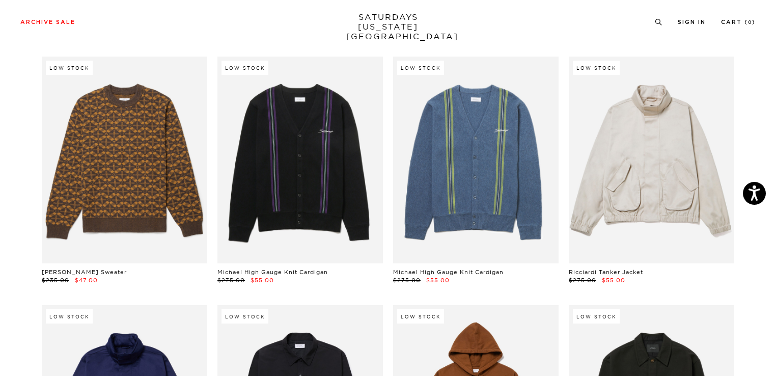
scroll to position [9012, 6]
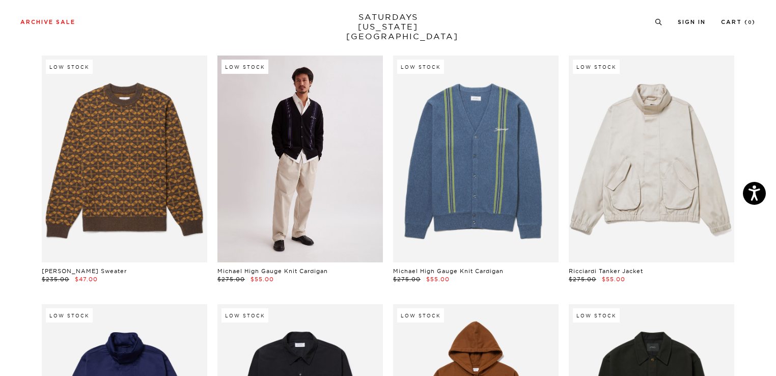
click at [321, 178] on link at bounding box center [301, 159] width 166 height 207
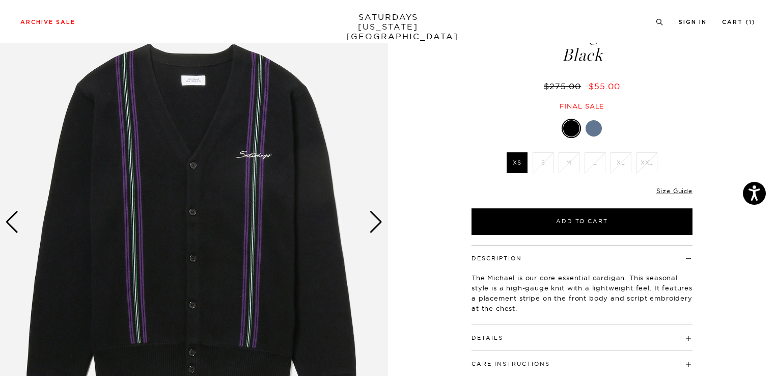
scroll to position [77, 0]
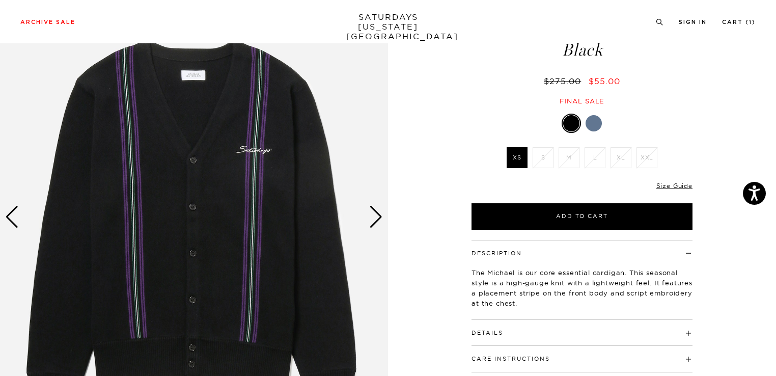
click at [593, 118] on div at bounding box center [594, 123] width 16 height 16
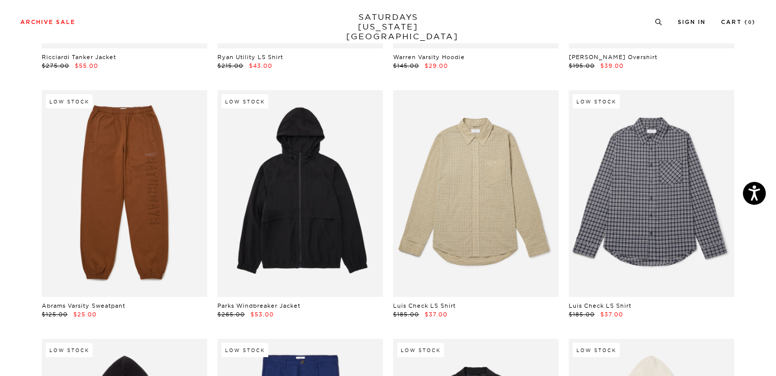
scroll to position [9475, 6]
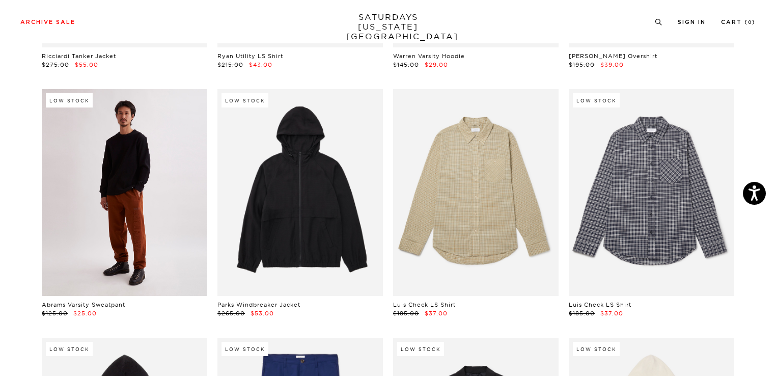
click at [120, 190] on link at bounding box center [125, 192] width 166 height 207
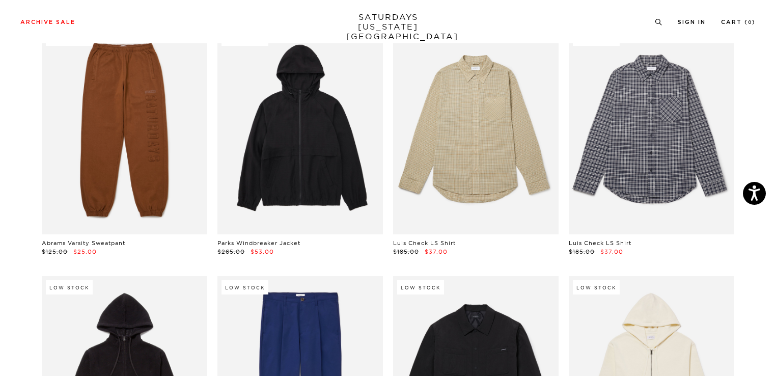
scroll to position [9547, 6]
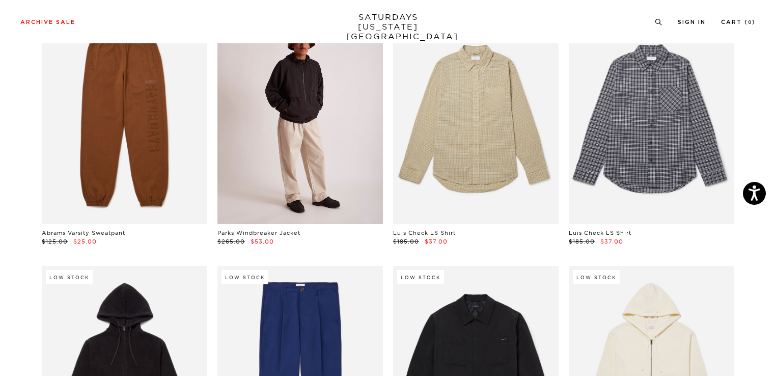
click at [286, 159] on link at bounding box center [301, 120] width 166 height 207
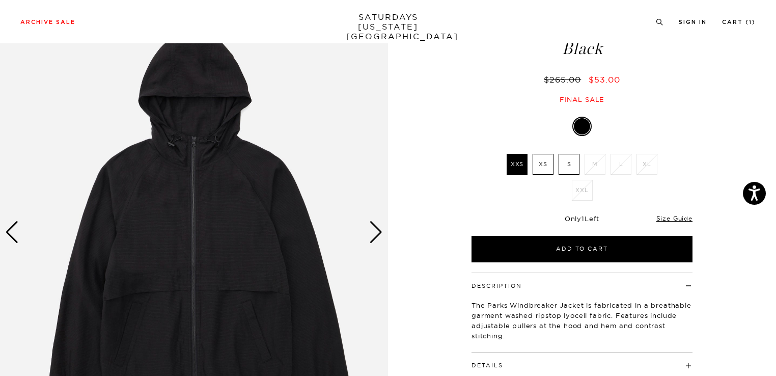
scroll to position [71, 0]
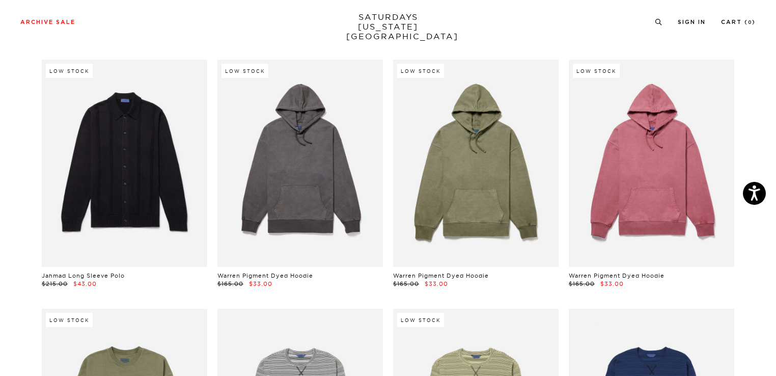
scroll to position [11746, 6]
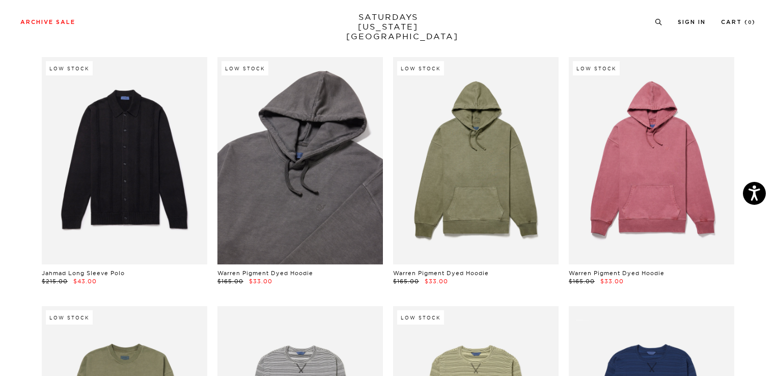
click at [293, 205] on link at bounding box center [301, 160] width 166 height 207
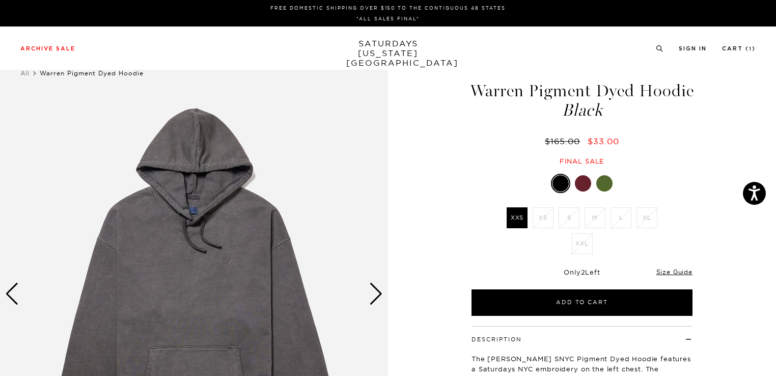
click at [579, 192] on div at bounding box center [583, 183] width 16 height 16
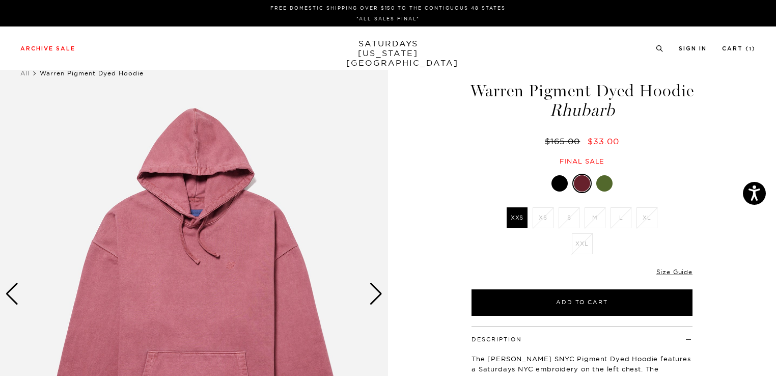
click at [604, 192] on div at bounding box center [604, 183] width 16 height 16
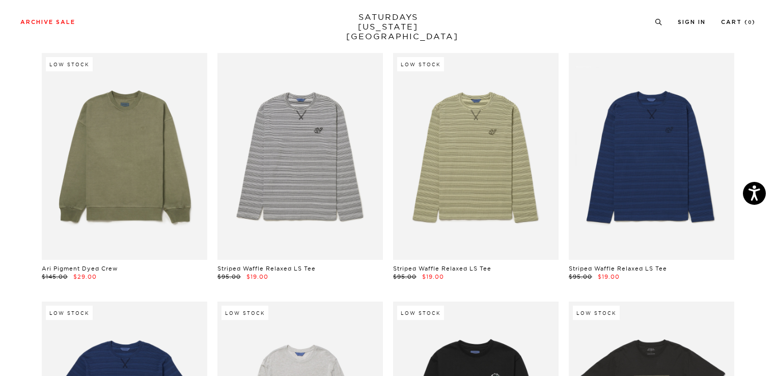
scroll to position [12000, 6]
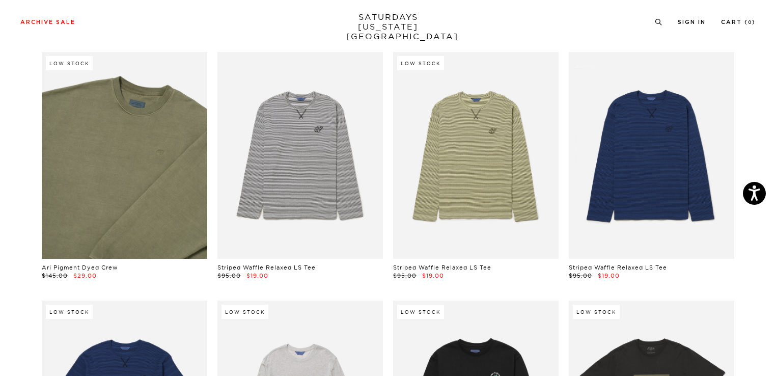
click at [86, 186] on link at bounding box center [125, 155] width 166 height 207
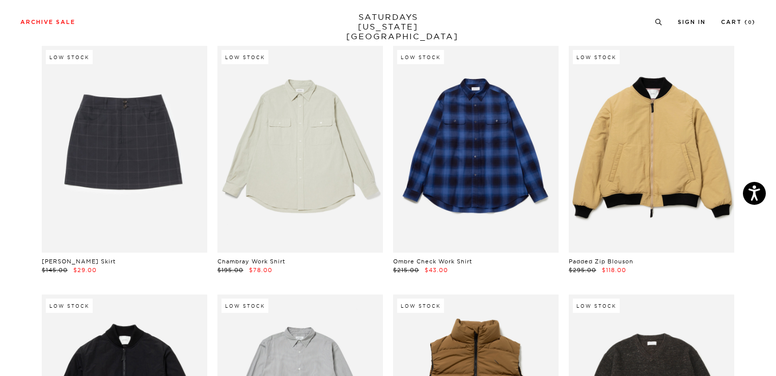
scroll to position [13256, 6]
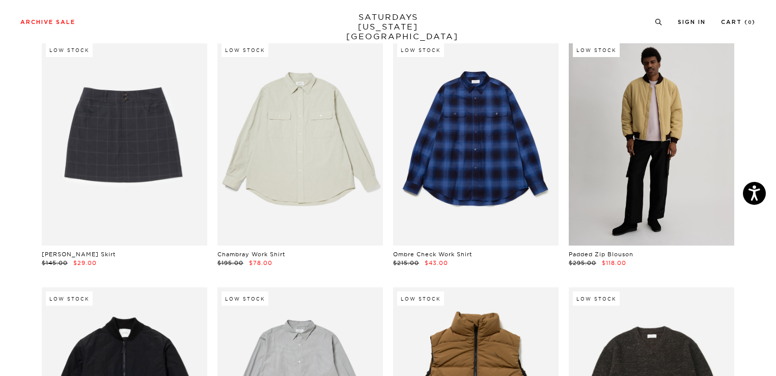
click at [633, 169] on link at bounding box center [652, 142] width 166 height 207
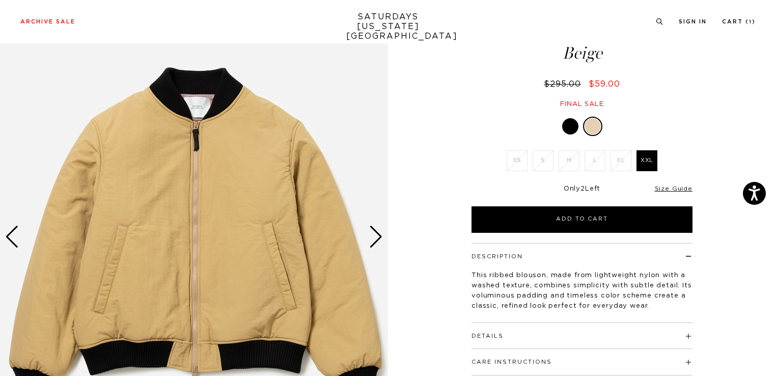
scroll to position [58, 0]
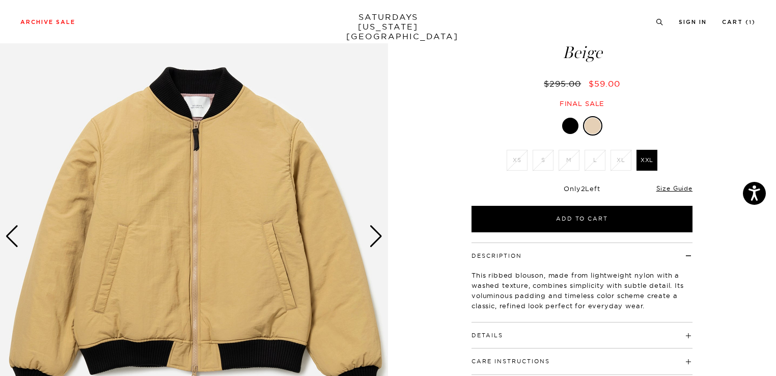
click at [574, 126] on div at bounding box center [570, 126] width 16 height 16
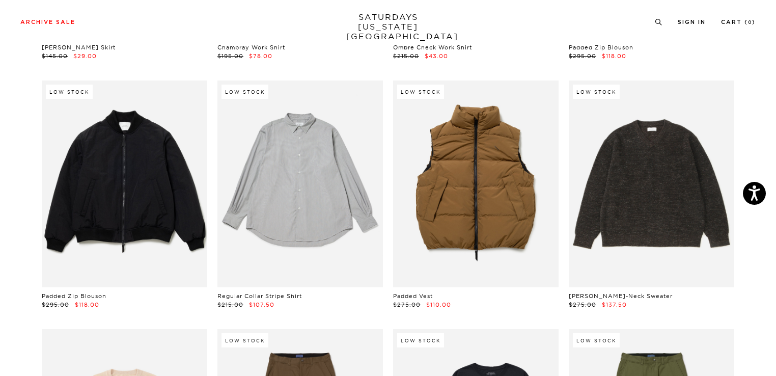
scroll to position [13464, 6]
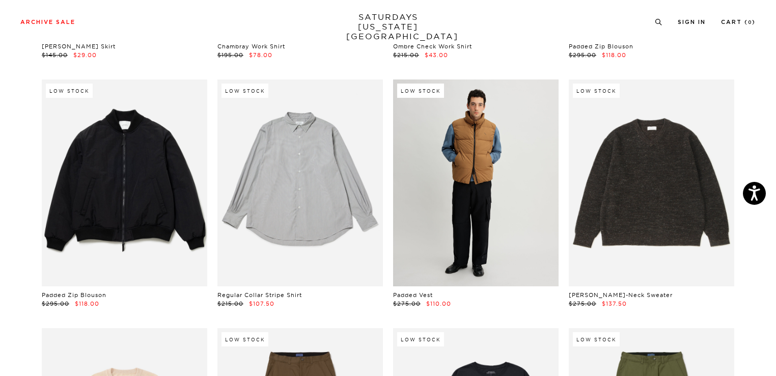
click at [451, 213] on link at bounding box center [476, 182] width 166 height 207
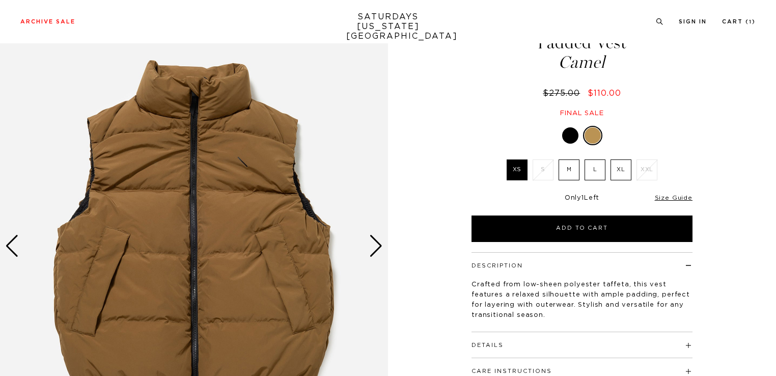
scroll to position [58, 0]
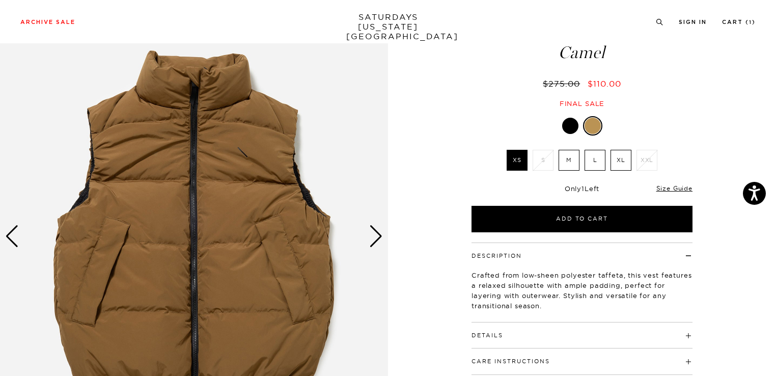
click at [186, 222] on img at bounding box center [194, 236] width 388 height 485
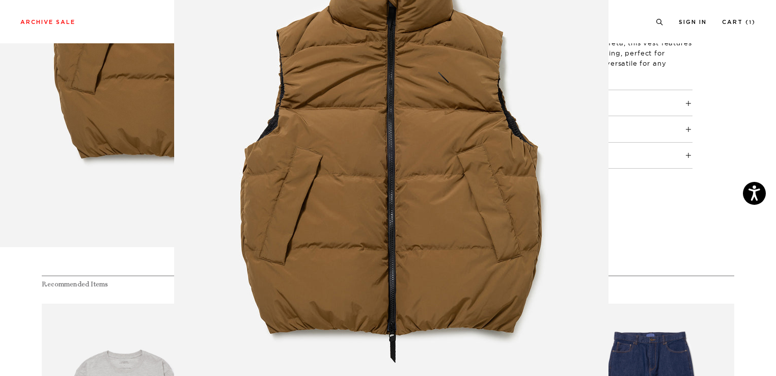
scroll to position [89, 0]
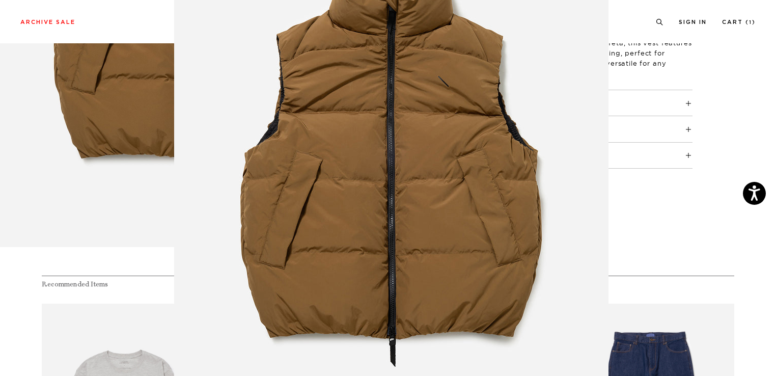
click at [706, 232] on figure at bounding box center [388, 188] width 776 height 376
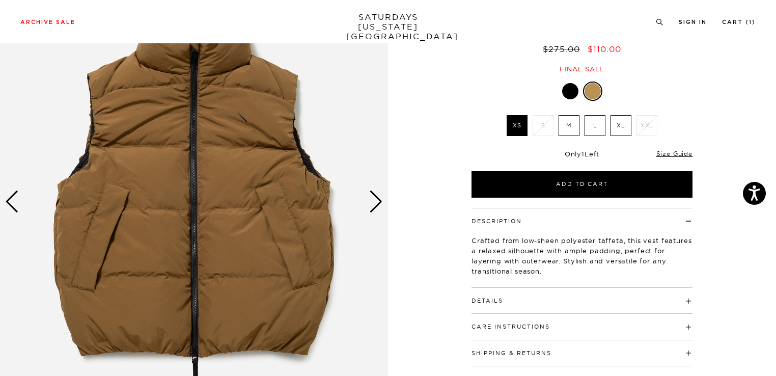
scroll to position [91, 0]
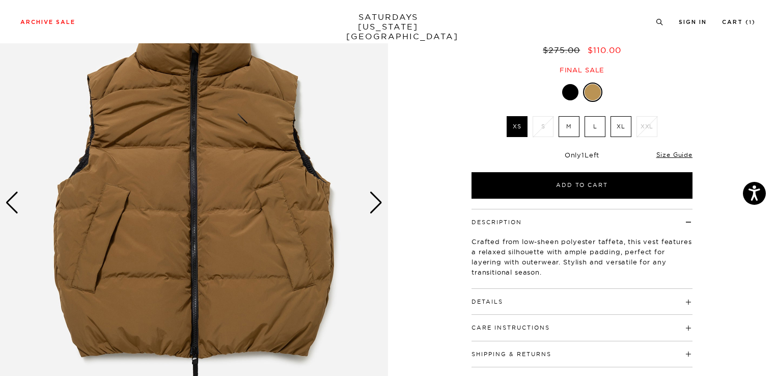
click at [373, 204] on div "Next slide" at bounding box center [376, 203] width 14 height 22
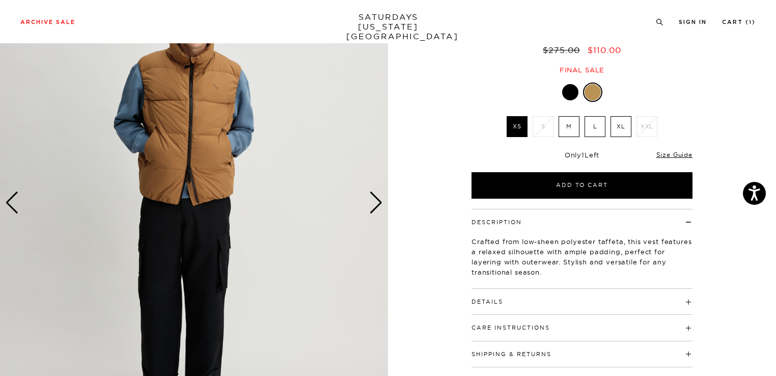
click at [373, 204] on div "Next slide" at bounding box center [376, 203] width 14 height 22
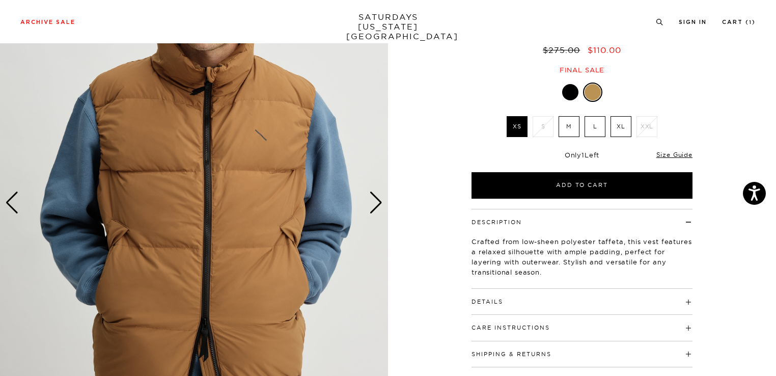
click at [373, 204] on div "Next slide" at bounding box center [376, 203] width 14 height 22
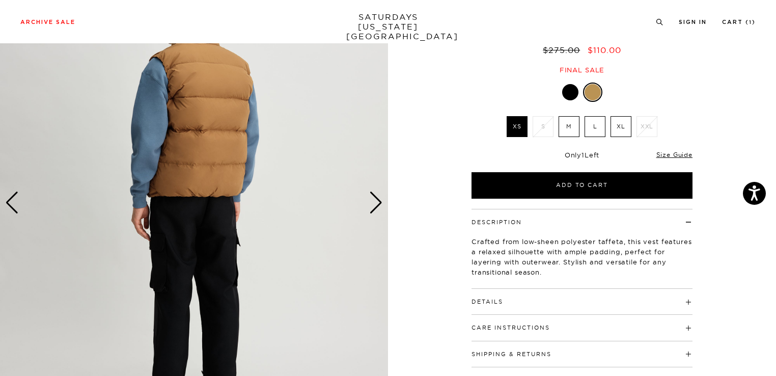
click at [373, 204] on div "Next slide" at bounding box center [376, 203] width 14 height 22
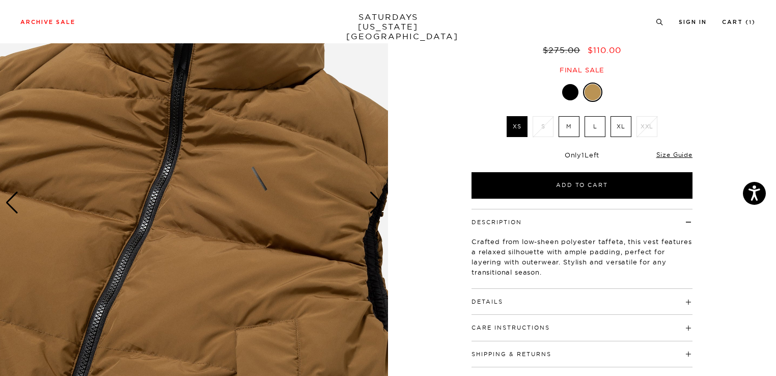
click at [373, 204] on div "Next slide" at bounding box center [376, 203] width 14 height 22
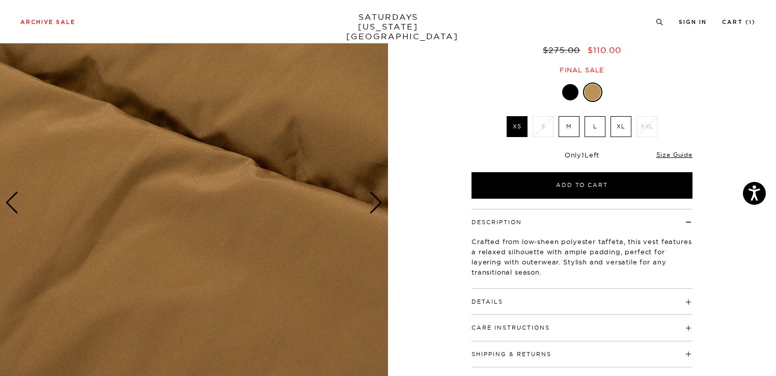
click at [373, 204] on div "Next slide" at bounding box center [376, 203] width 14 height 22
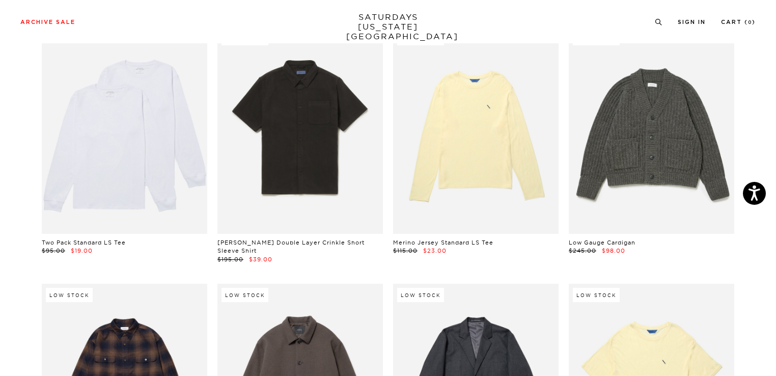
scroll to position [14015, 6]
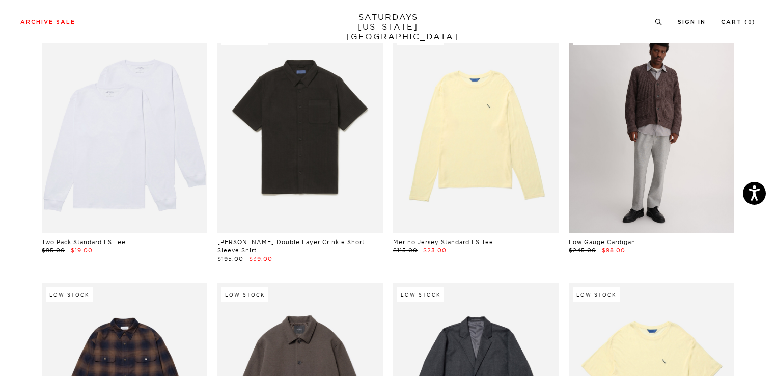
click at [637, 177] on link at bounding box center [652, 129] width 166 height 207
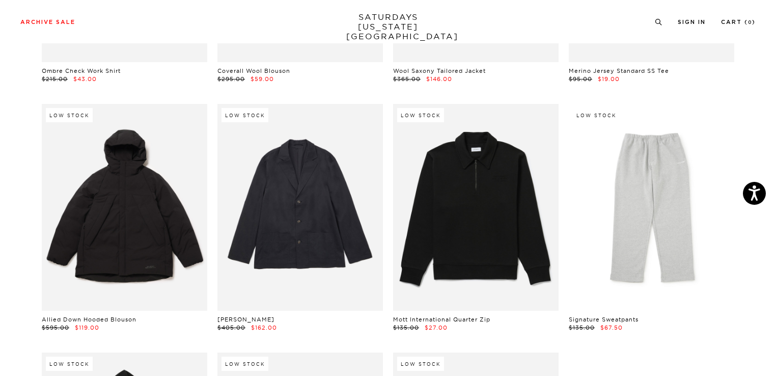
scroll to position [14444, 6]
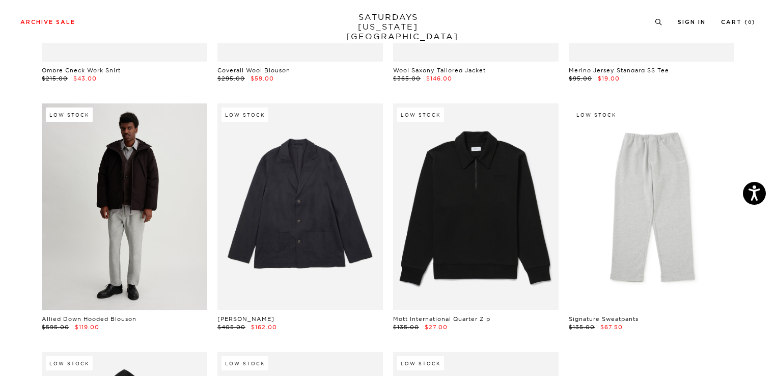
click at [94, 217] on link at bounding box center [125, 206] width 166 height 207
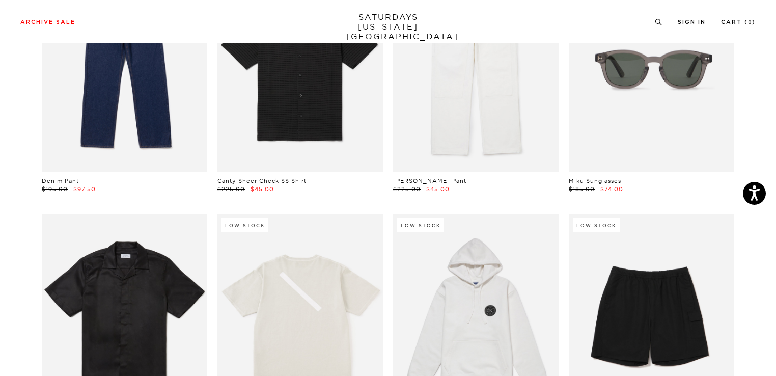
scroll to position [0, 6]
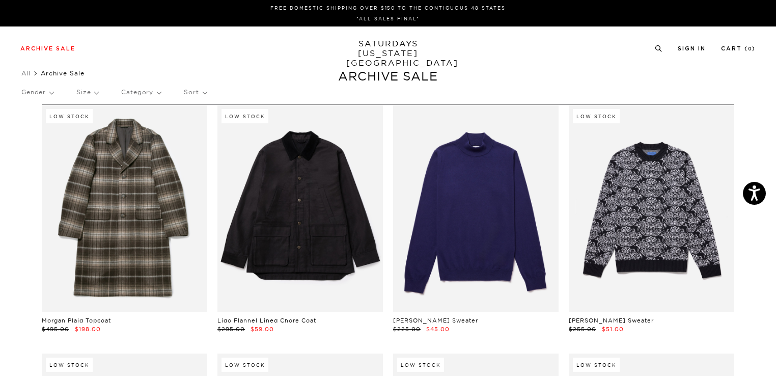
click at [385, 49] on link "SATURDAYS NEW YORK CITY" at bounding box center [388, 53] width 84 height 29
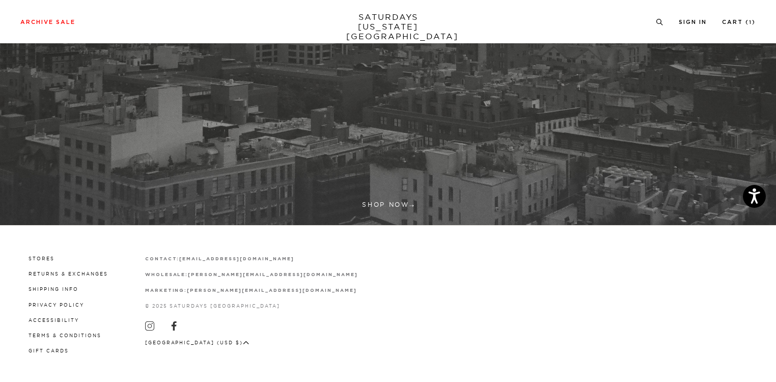
scroll to position [321, 0]
click at [42, 256] on link "Stores" at bounding box center [42, 259] width 26 height 6
